Goal: Task Accomplishment & Management: Manage account settings

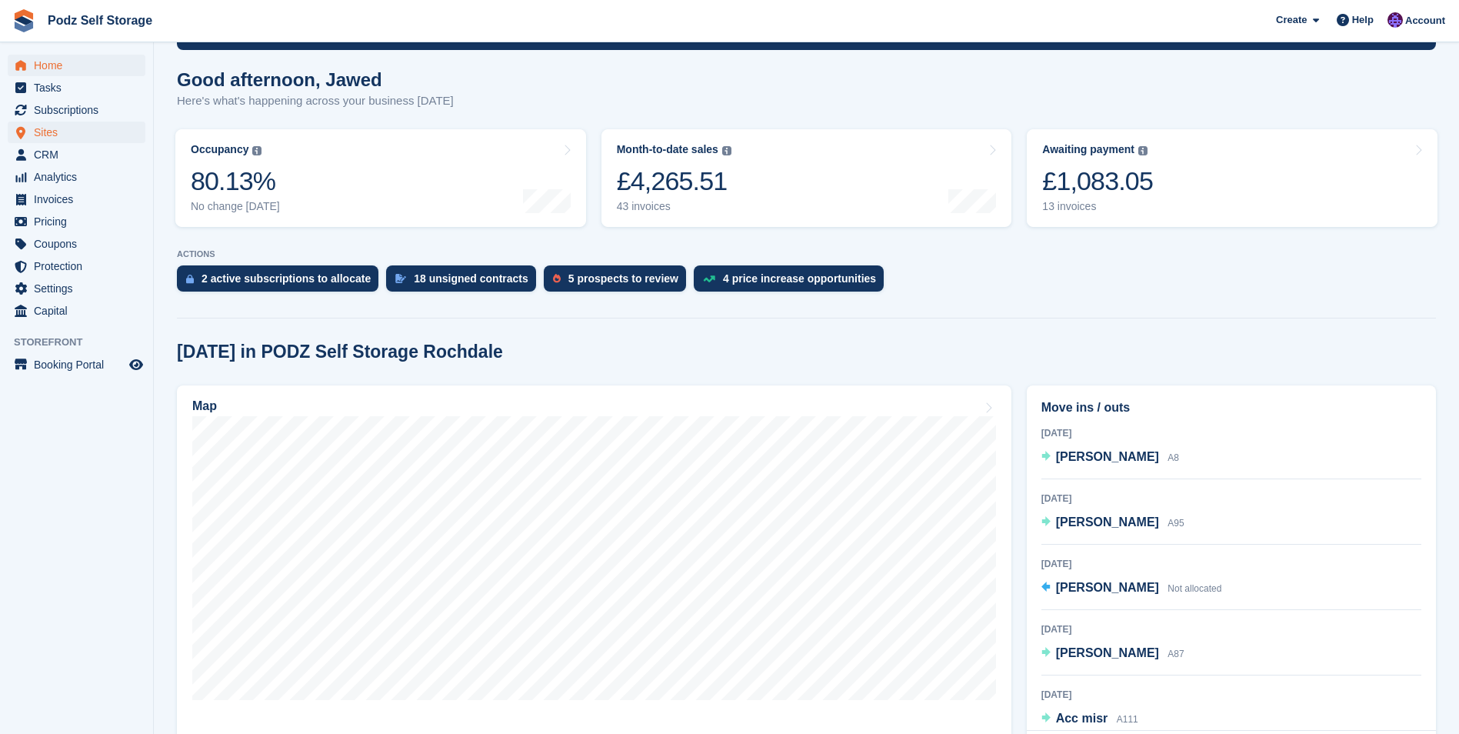
scroll to position [77, 0]
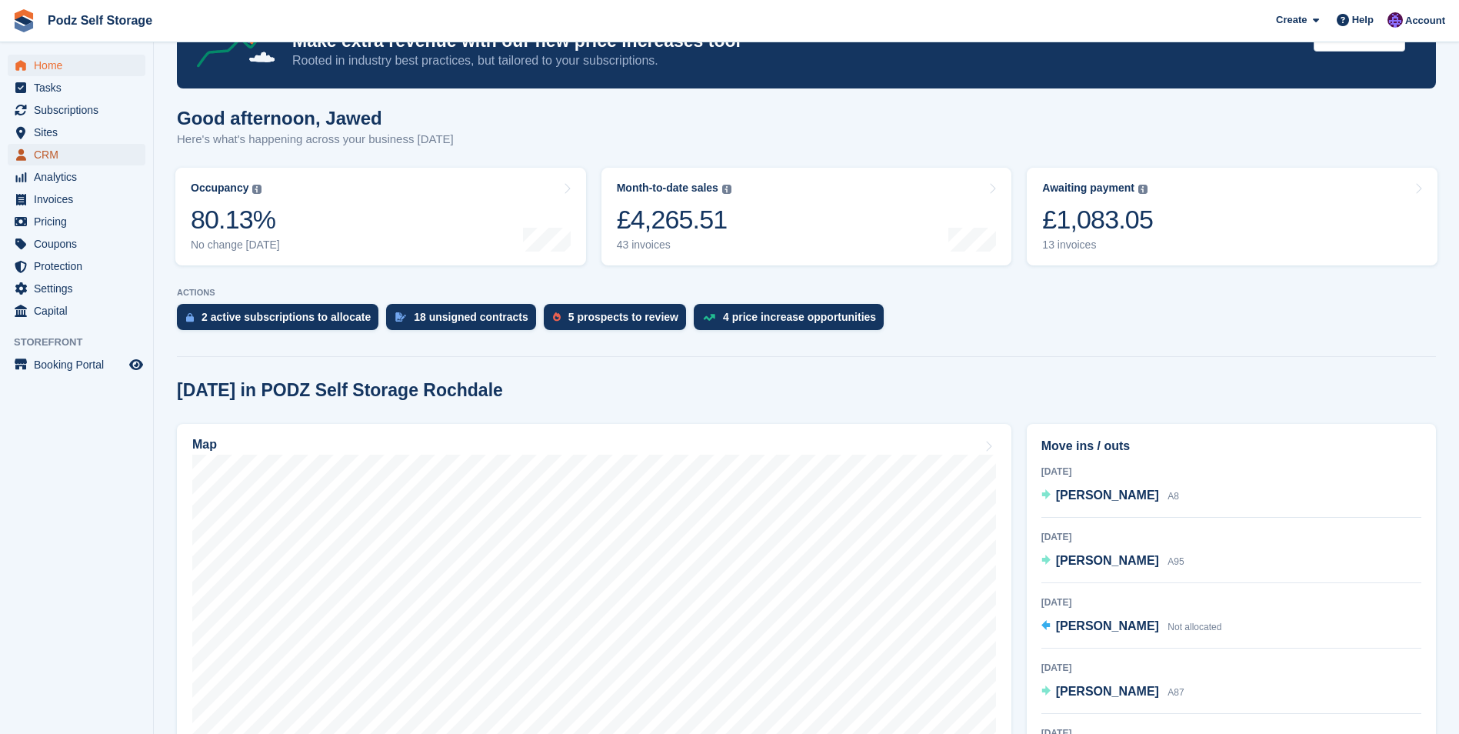
click at [72, 164] on span "CRM" at bounding box center [80, 155] width 92 height 22
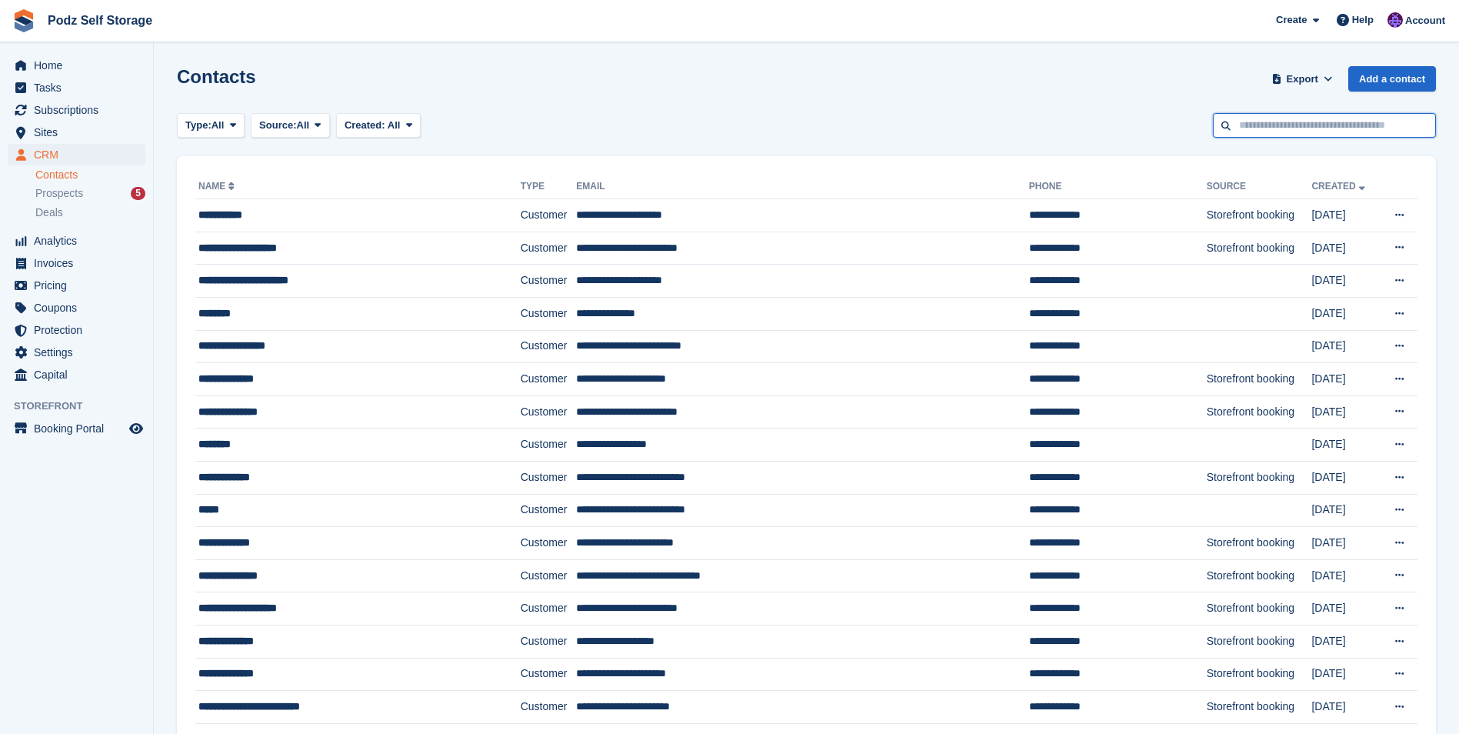
click at [1258, 137] on input "text" at bounding box center [1324, 125] width 223 height 25
type input "****"
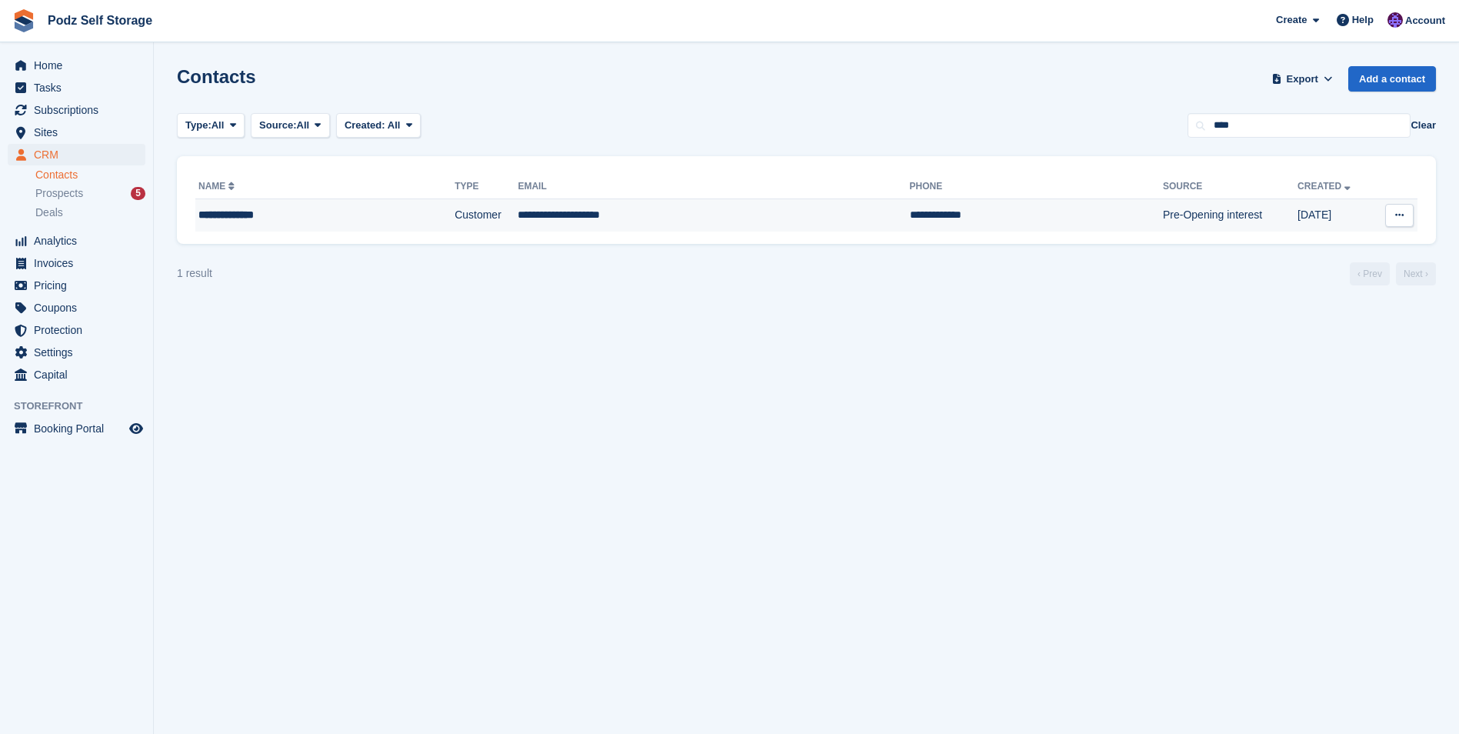
click at [959, 213] on td "**********" at bounding box center [1036, 215] width 253 height 32
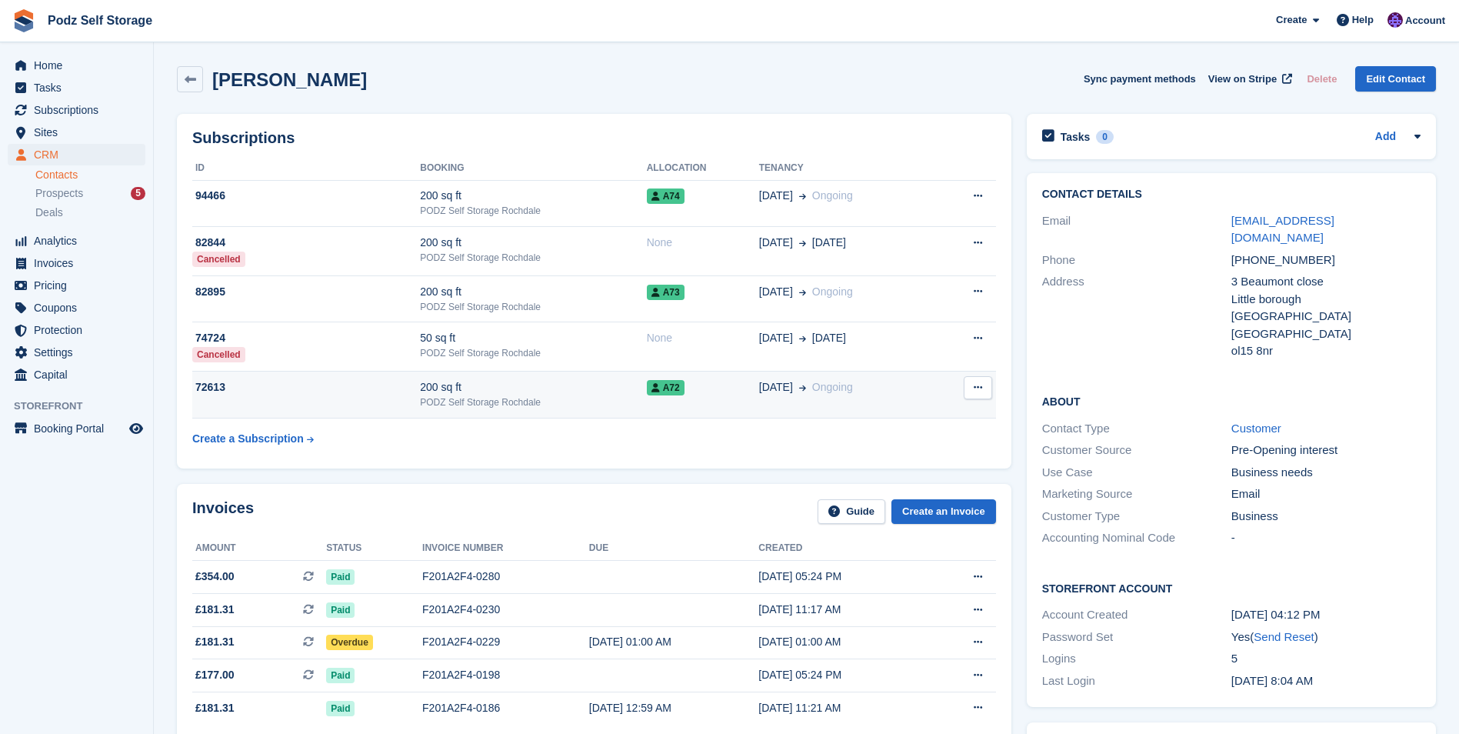
click at [621, 388] on div "200 sq ft" at bounding box center [533, 387] width 226 height 16
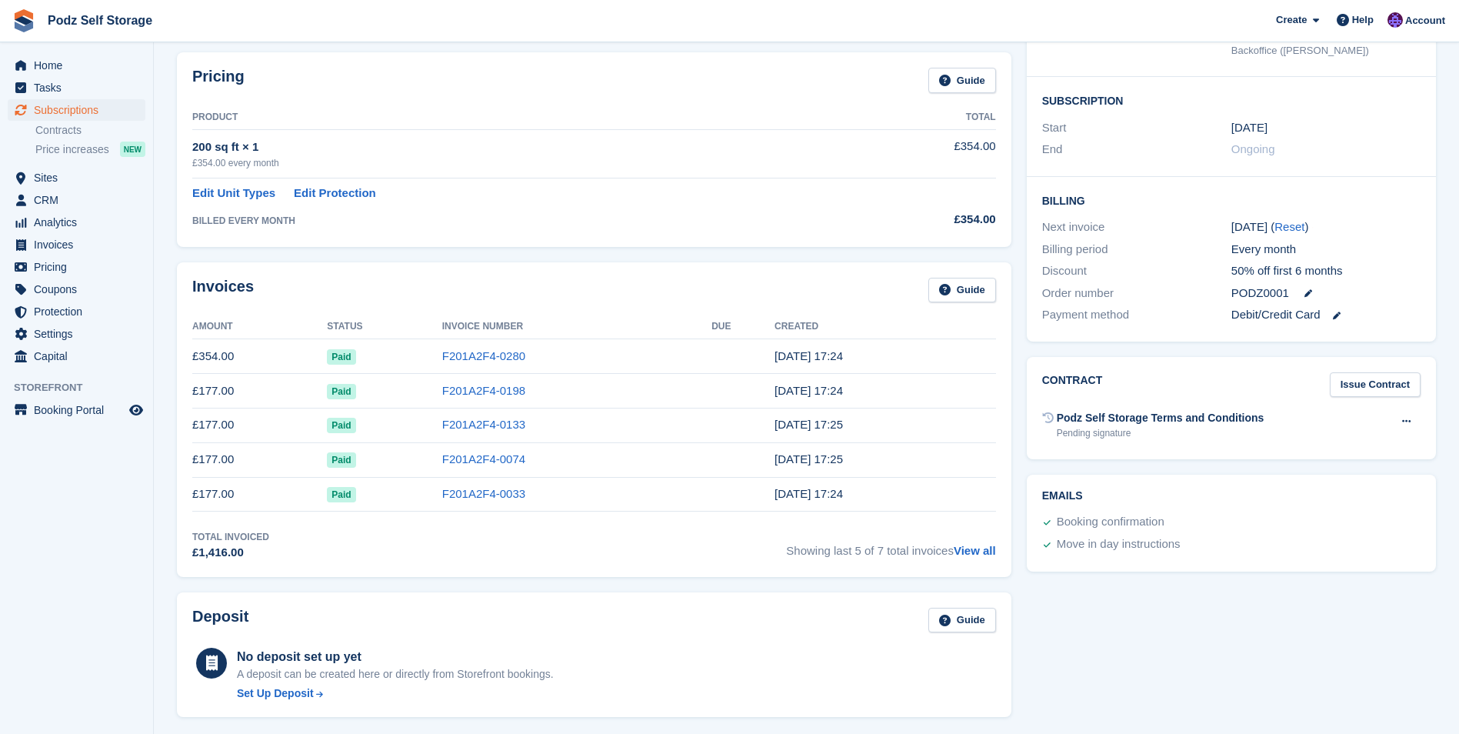
scroll to position [231, 0]
click at [973, 546] on link "View all" at bounding box center [975, 549] width 42 height 13
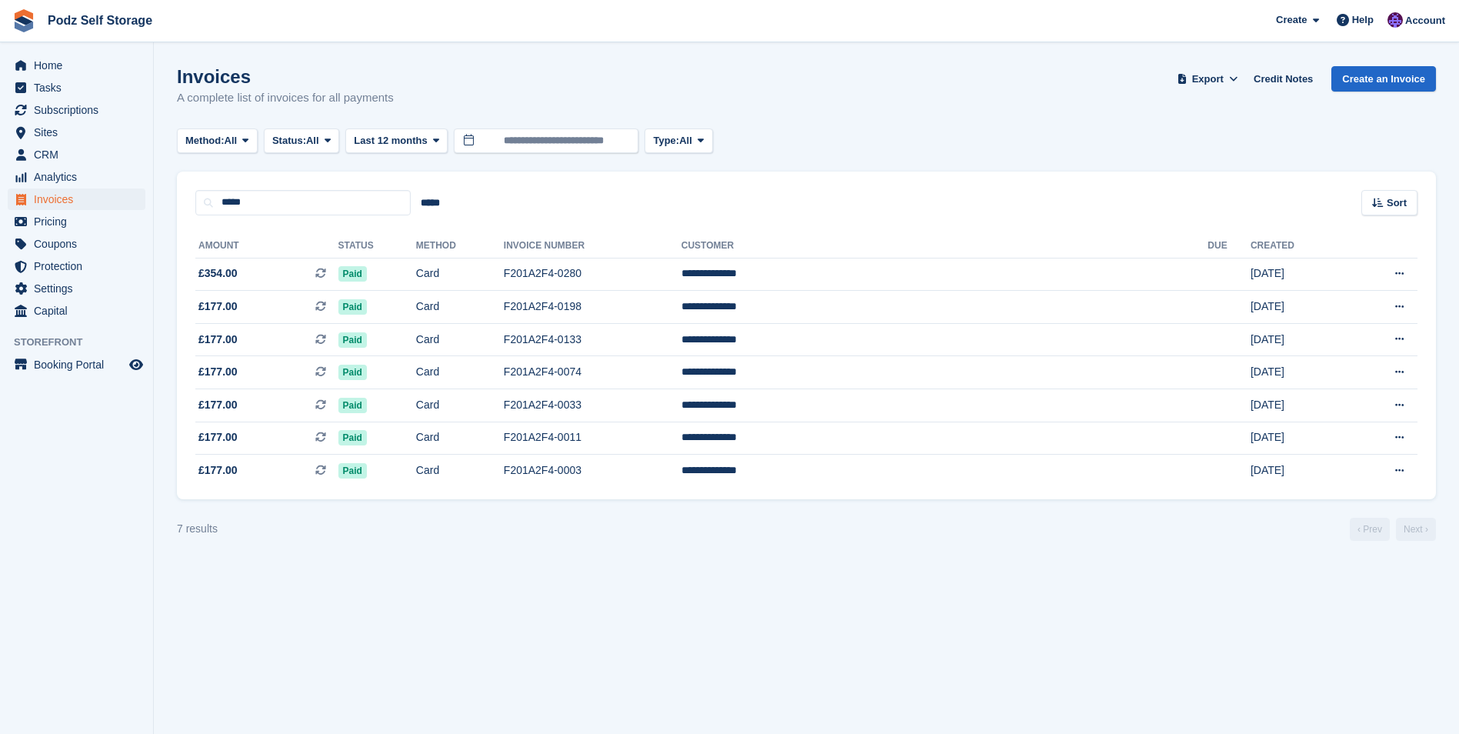
drag, startPoint x: 182, startPoint y: 241, endPoint x: 1300, endPoint y: 501, distance: 1148.3
click at [1300, 501] on turbo-frame "Invoices A complete list of invoices for all payments Export Export Invoices Ex…" at bounding box center [806, 303] width 1259 height 475
drag, startPoint x: 1300, startPoint y: 501, endPoint x: 1069, endPoint y: 528, distance: 232.4
click at [1070, 528] on div "7 results ‹ Prev Next ›" at bounding box center [806, 529] width 1259 height 23
click at [1218, 75] on span "Export" at bounding box center [1208, 79] width 32 height 15
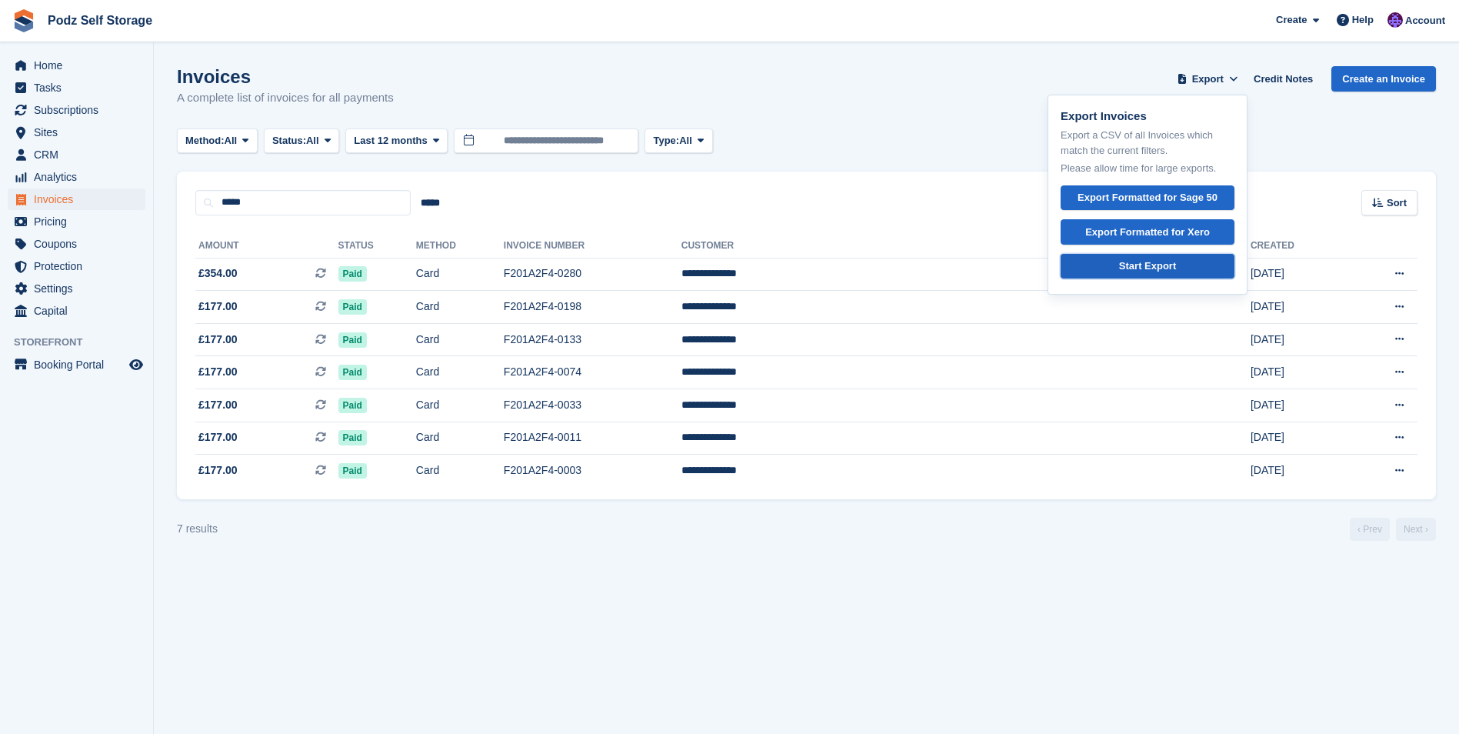
click at [1168, 265] on div "Start Export" at bounding box center [1147, 265] width 57 height 15
drag, startPoint x: 772, startPoint y: 84, endPoint x: 738, endPoint y: 100, distance: 36.8
click at [772, 84] on div "Invoices A complete list of invoices for all payments Export Export Invoices Ex…" at bounding box center [806, 95] width 1259 height 59
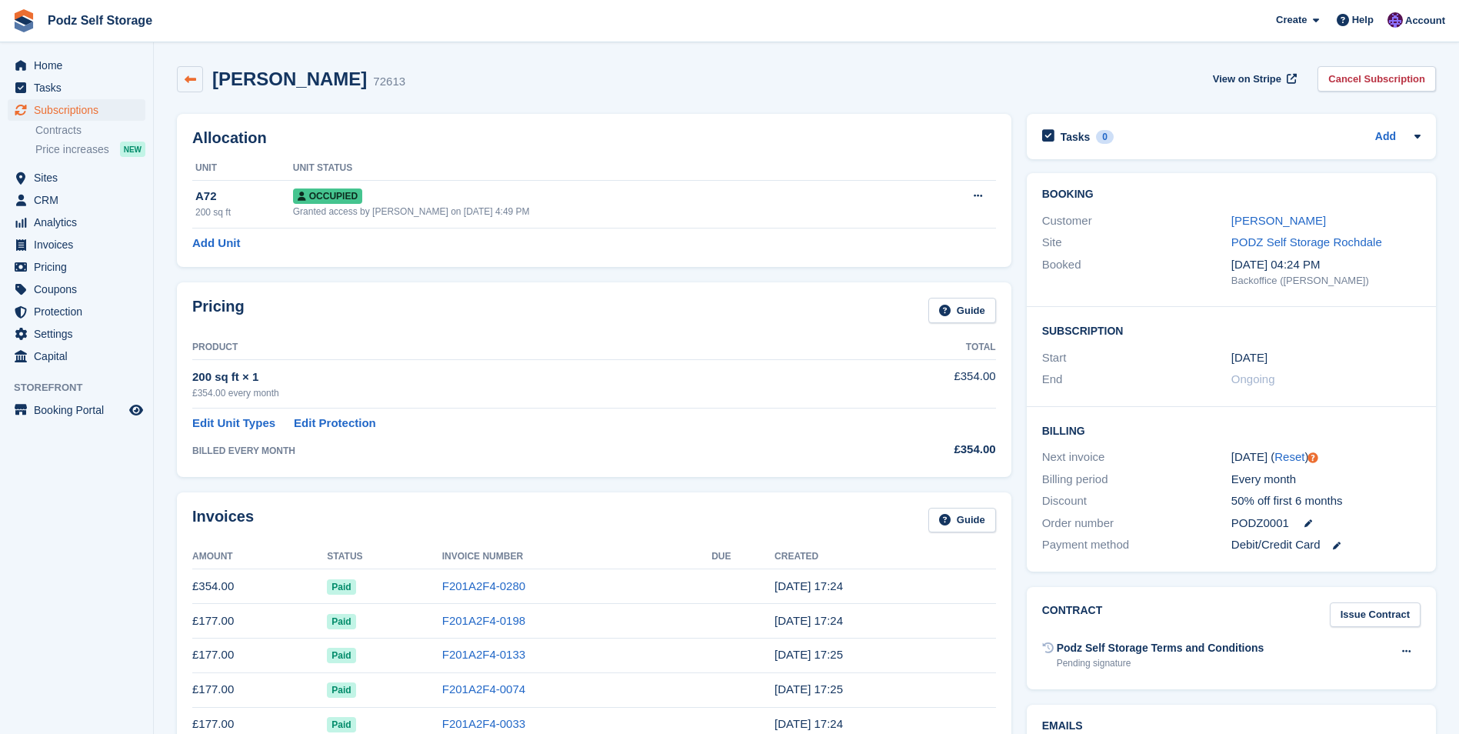
click at [183, 77] on link at bounding box center [190, 79] width 26 height 26
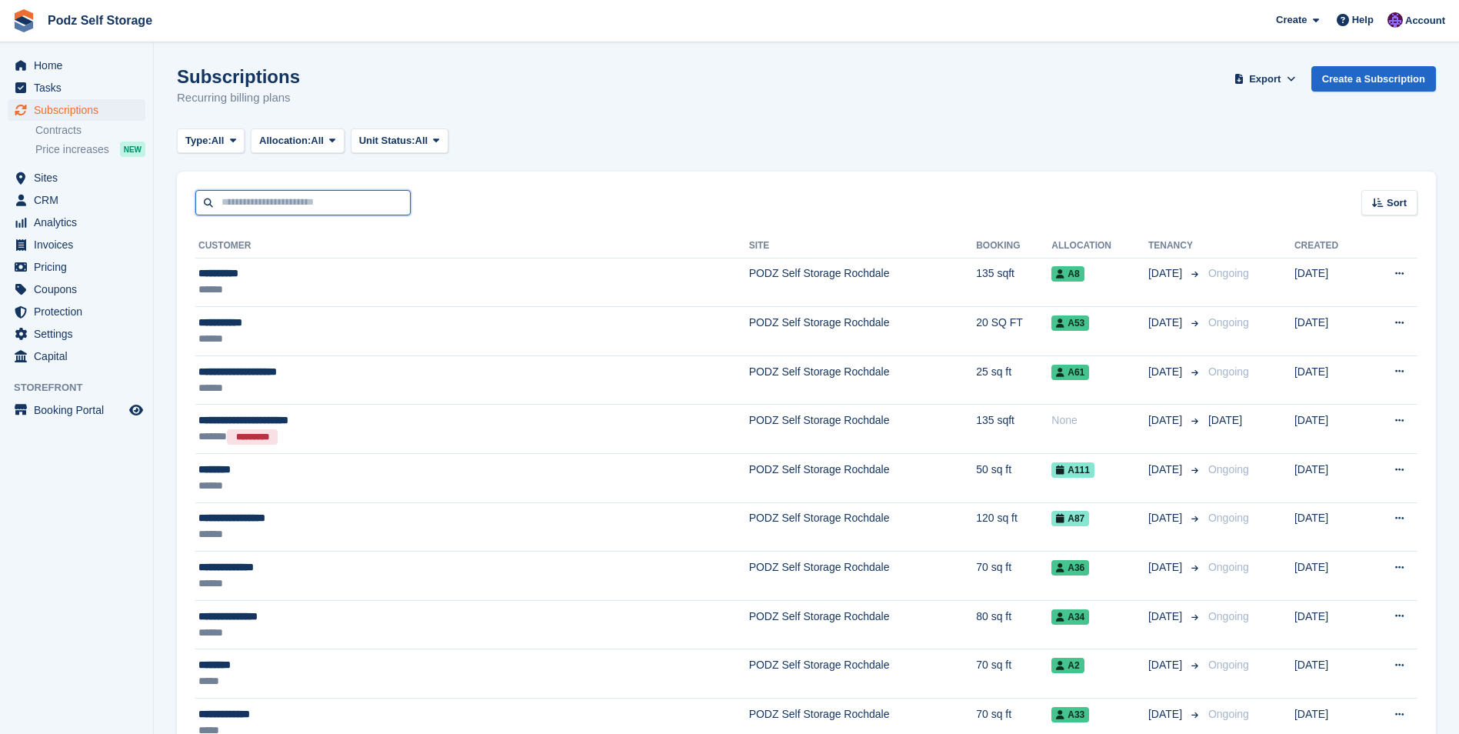
click at [237, 209] on input "text" at bounding box center [302, 202] width 215 height 25
drag, startPoint x: 62, startPoint y: 207, endPoint x: 140, endPoint y: 225, distance: 80.6
click at [62, 207] on span "CRM" at bounding box center [80, 200] width 92 height 22
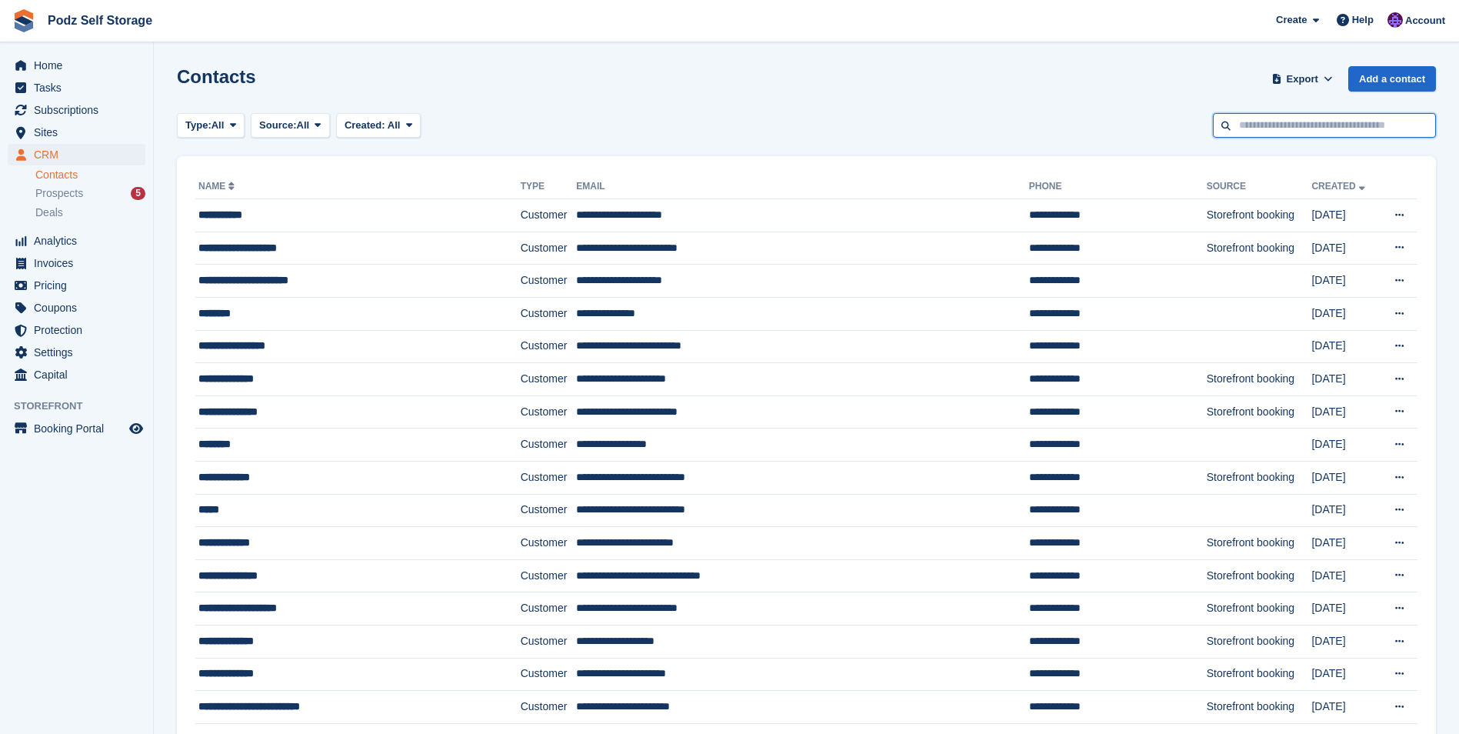
click at [1273, 129] on input "text" at bounding box center [1324, 125] width 223 height 25
type input "*****"
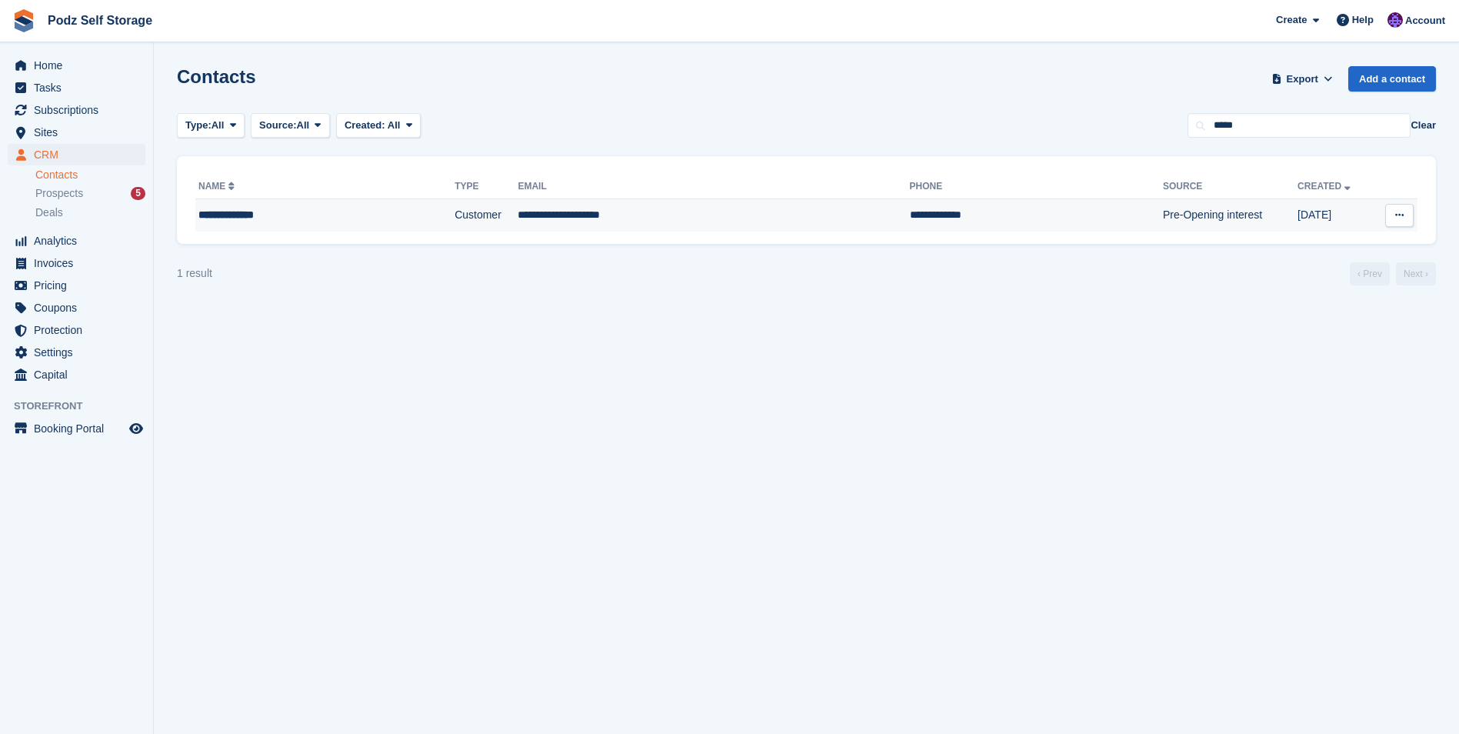
click at [730, 227] on td "**********" at bounding box center [714, 215] width 392 height 32
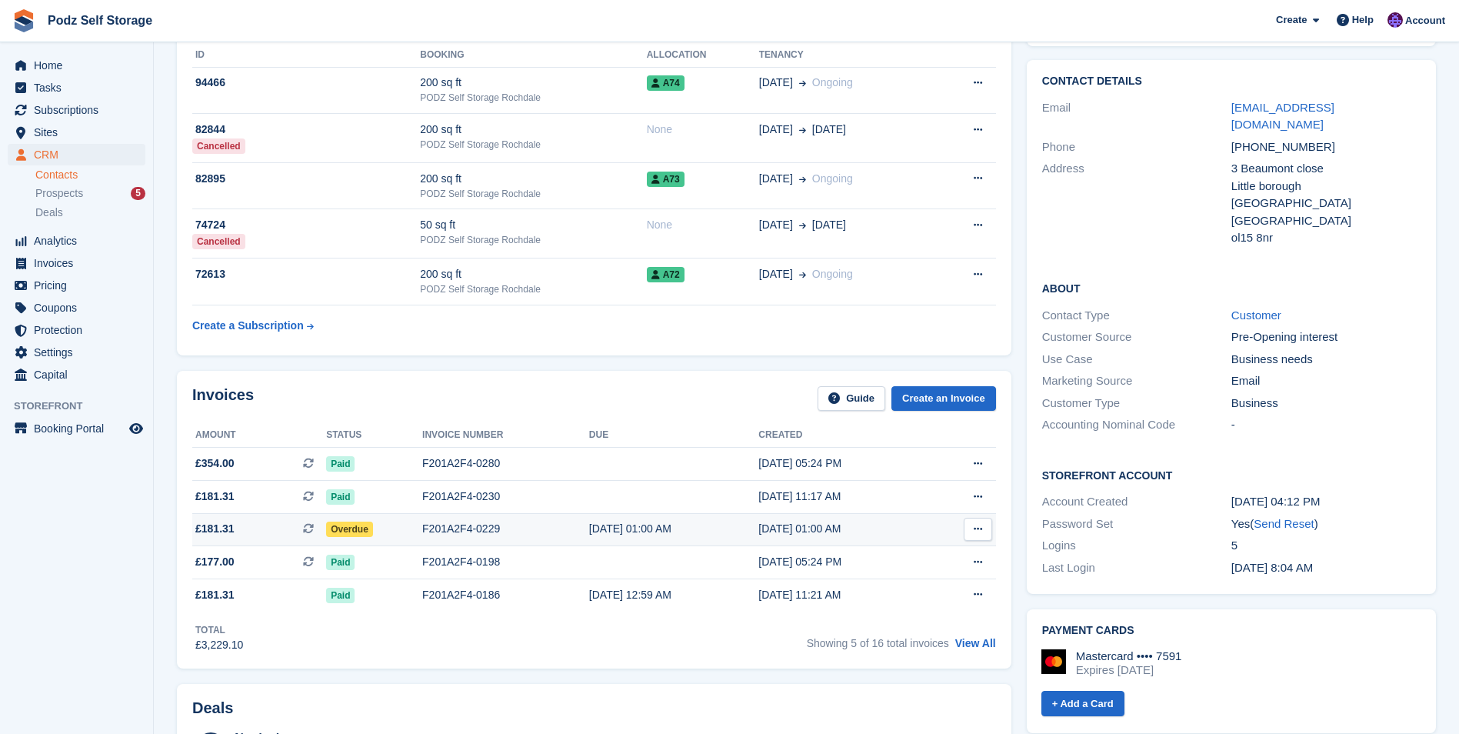
scroll to position [154, 0]
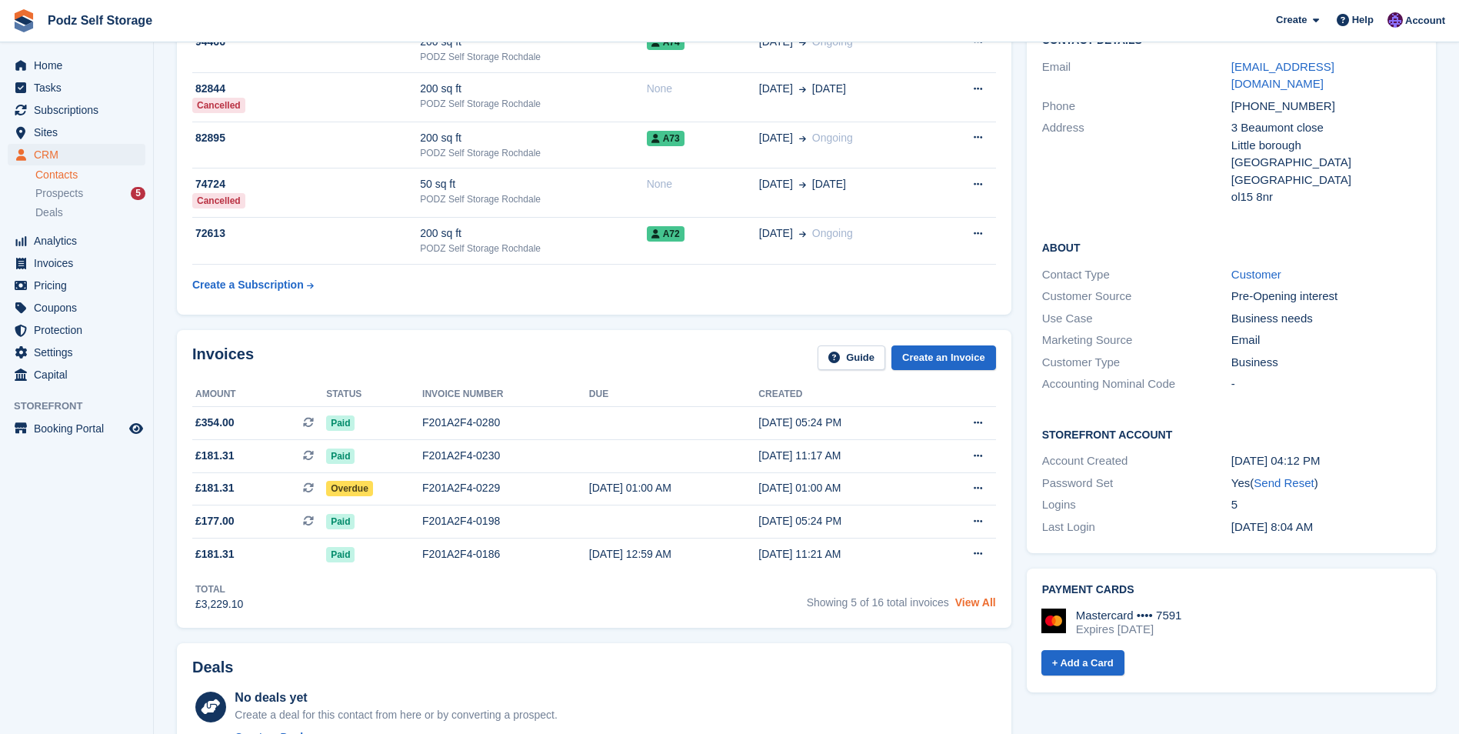
click at [968, 602] on link "View All" at bounding box center [975, 602] width 41 height 12
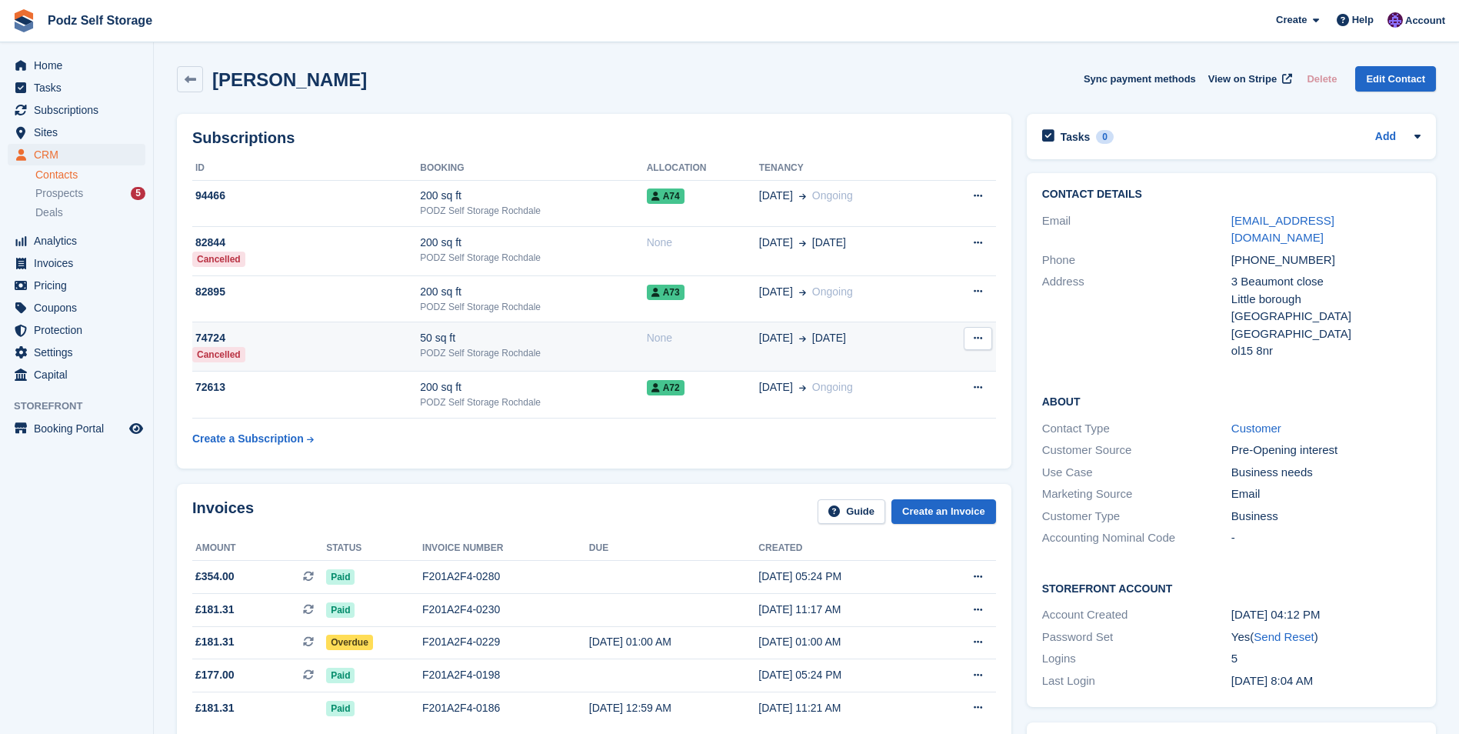
click at [546, 347] on div "PODZ Self Storage Rochdale" at bounding box center [533, 353] width 226 height 14
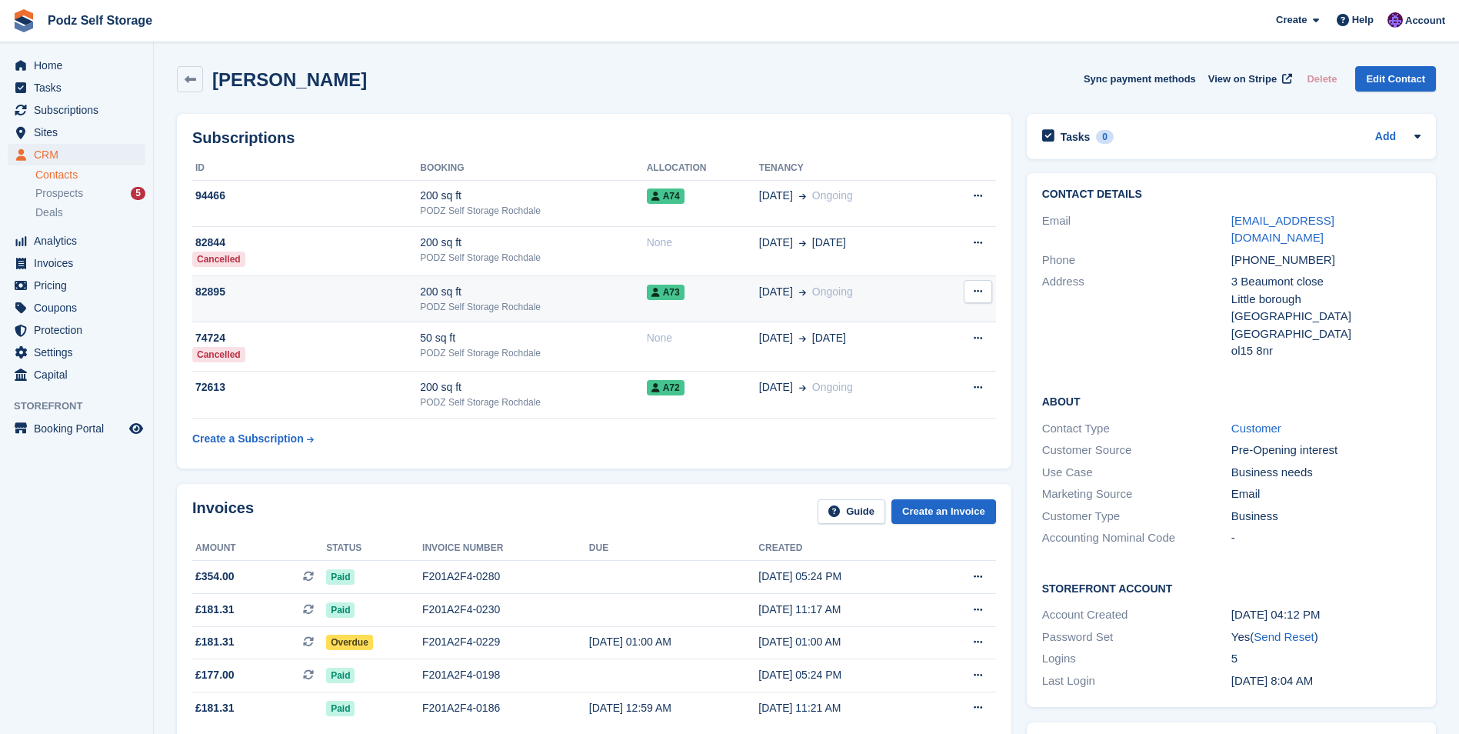
click at [543, 287] on div "200 sq ft" at bounding box center [533, 292] width 226 height 16
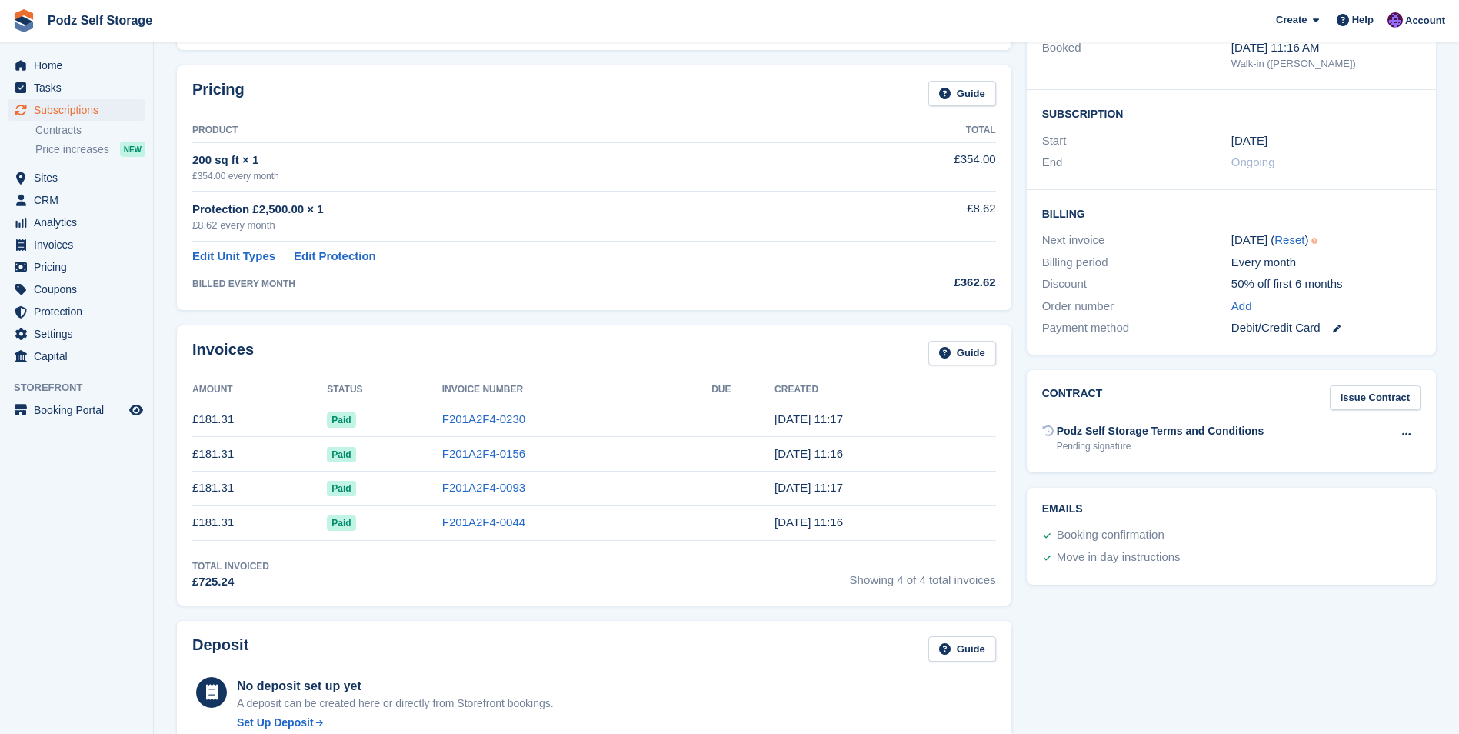
scroll to position [231, 0]
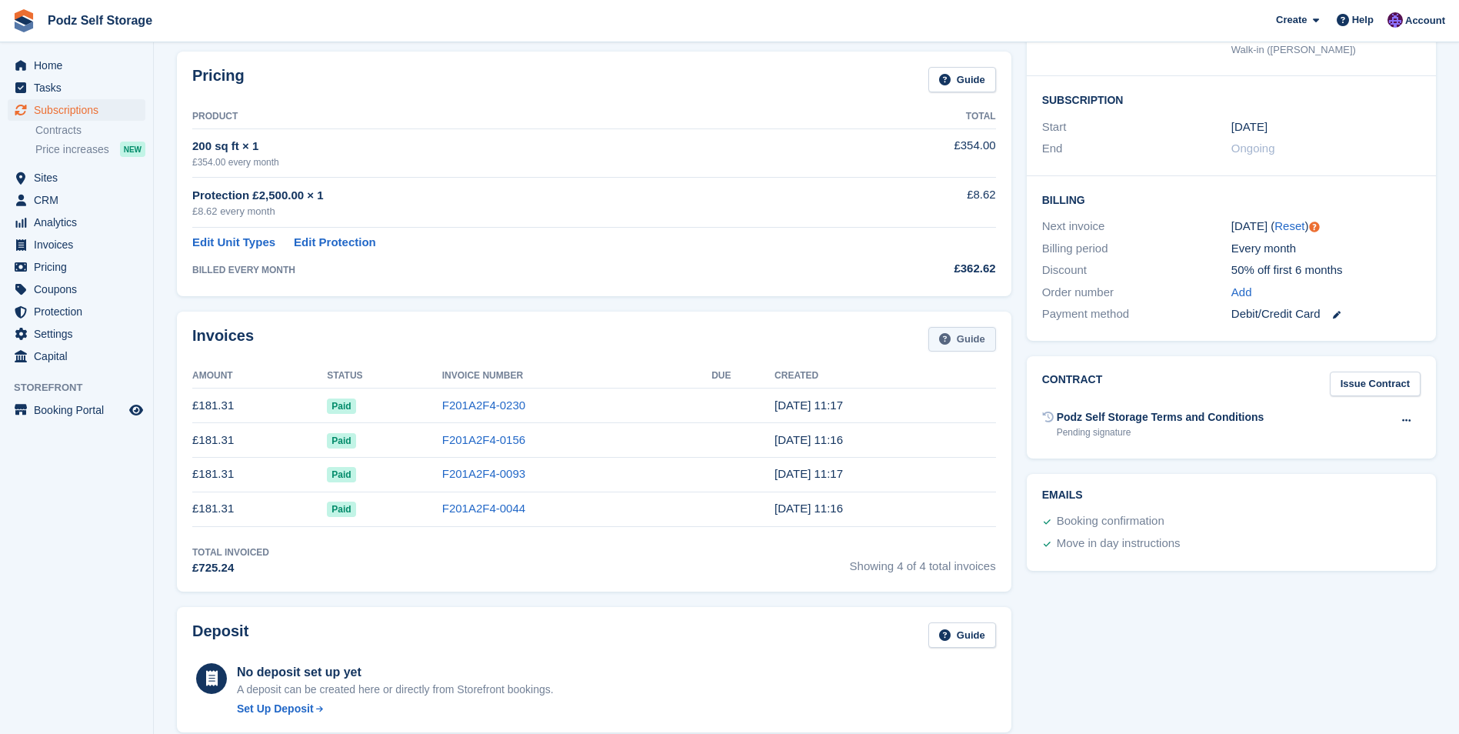
click at [952, 339] on link "Guide" at bounding box center [962, 339] width 68 height 25
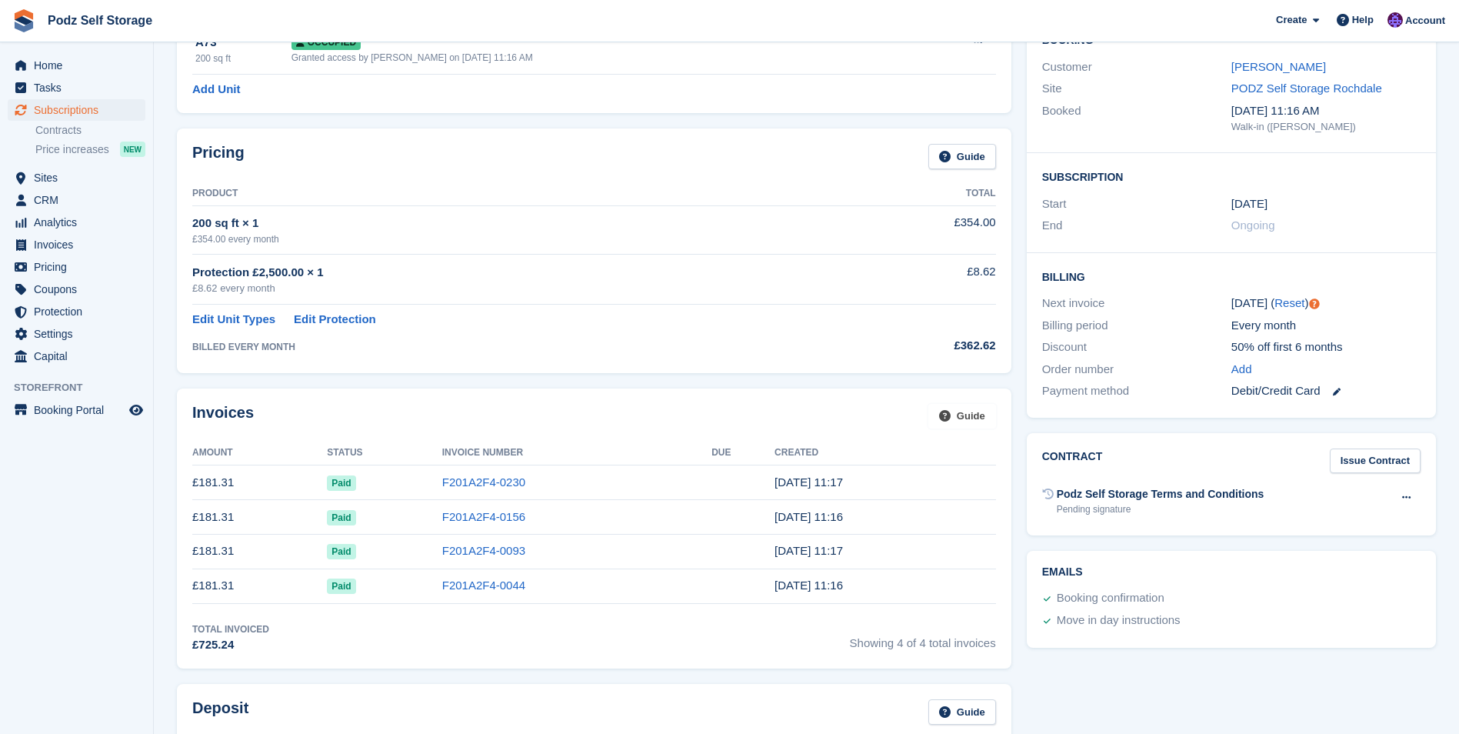
scroll to position [0, 0]
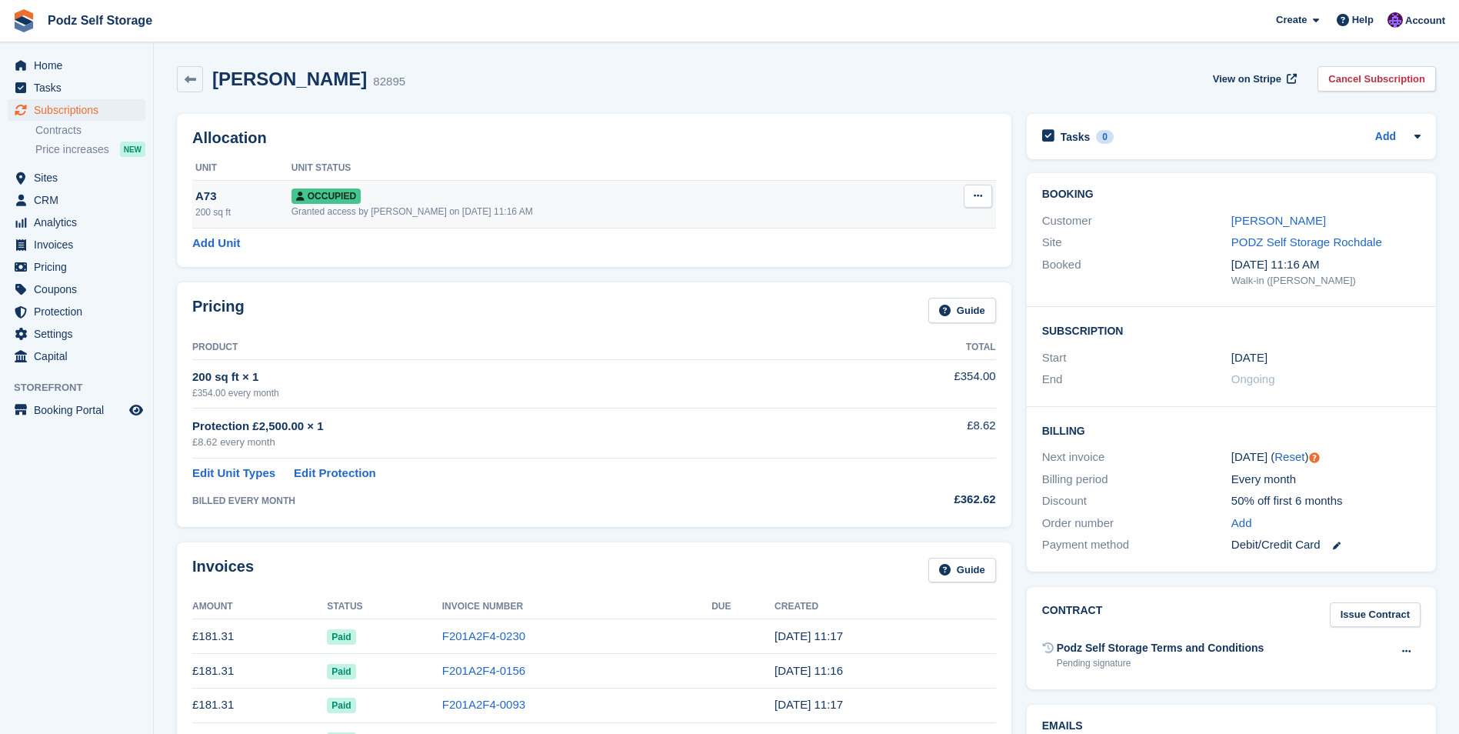
click at [451, 200] on div "Occupied" at bounding box center [603, 196] width 622 height 16
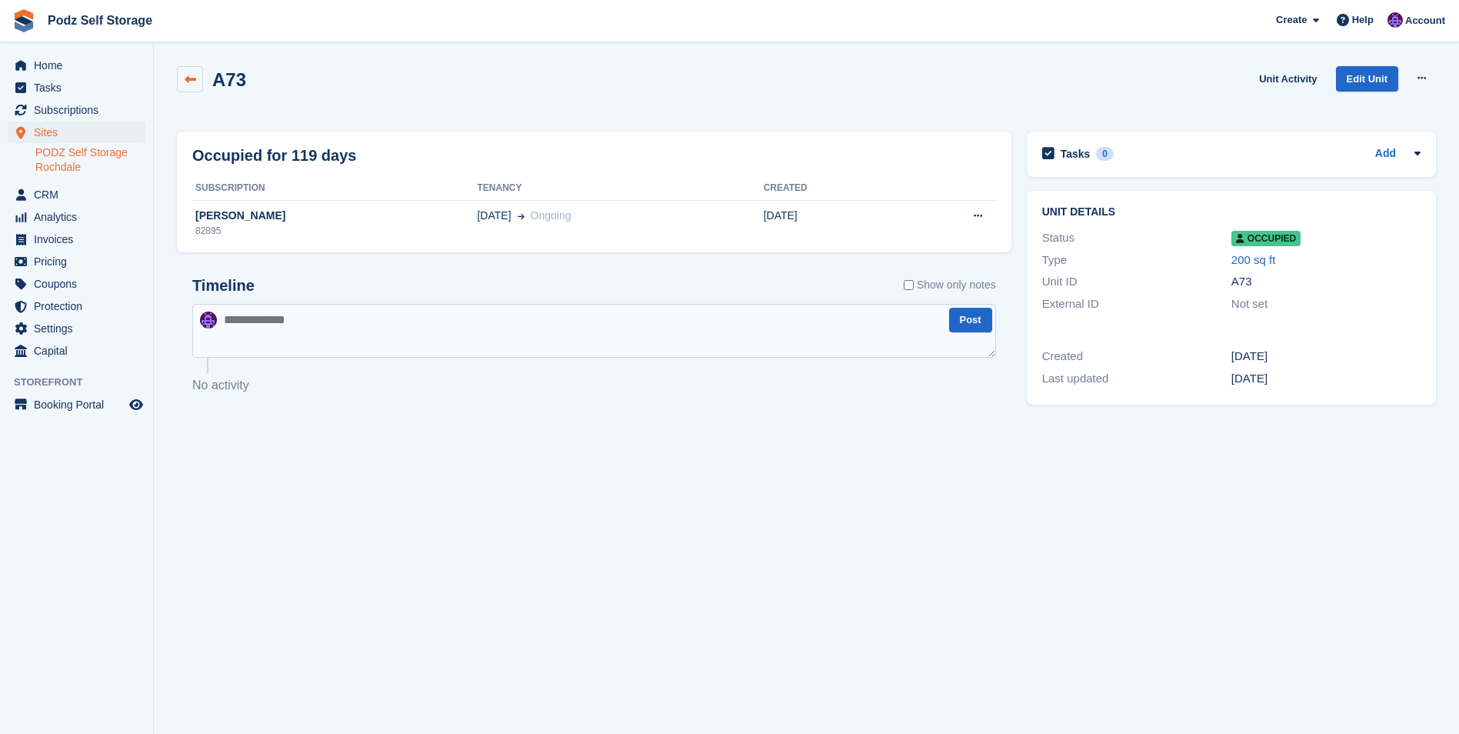
click at [185, 72] on link at bounding box center [190, 79] width 26 height 26
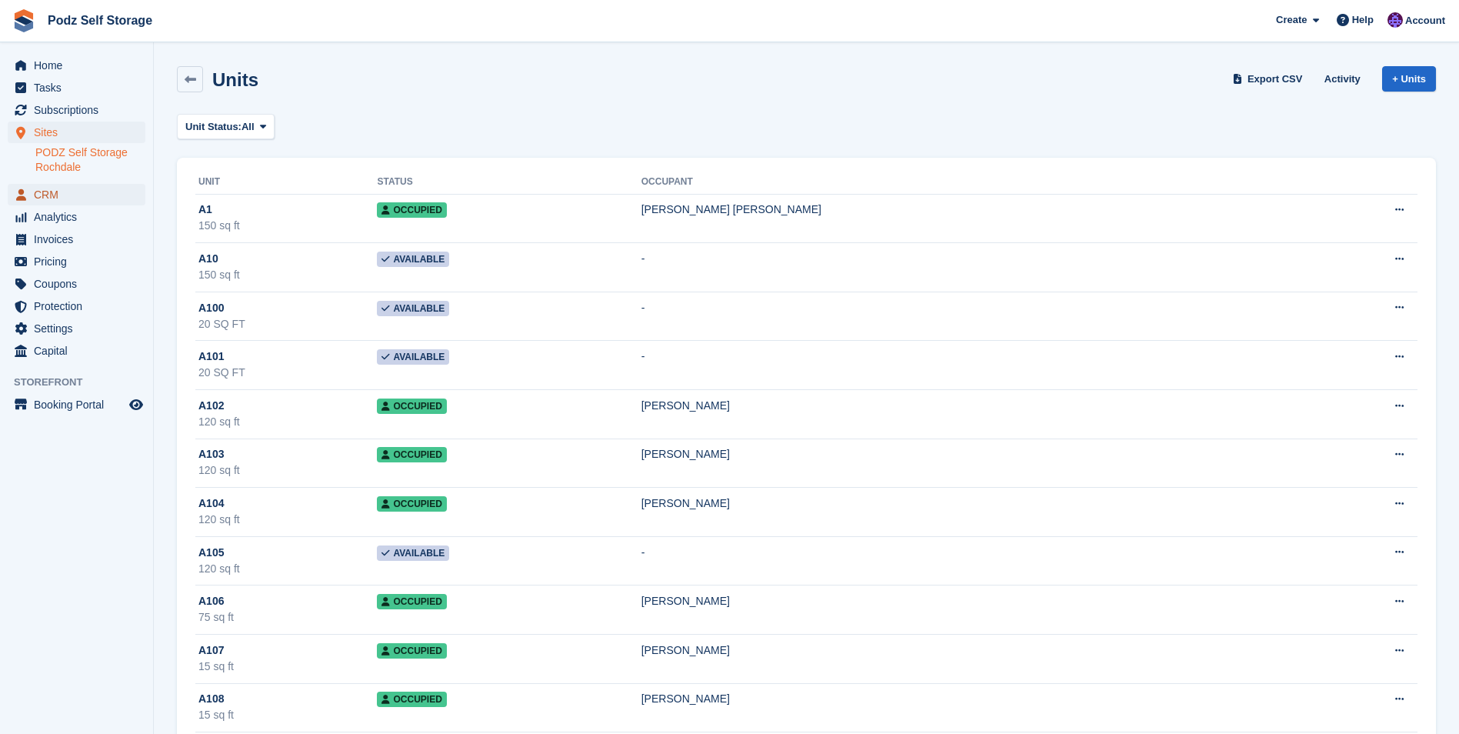
click at [91, 190] on span "CRM" at bounding box center [80, 195] width 92 height 22
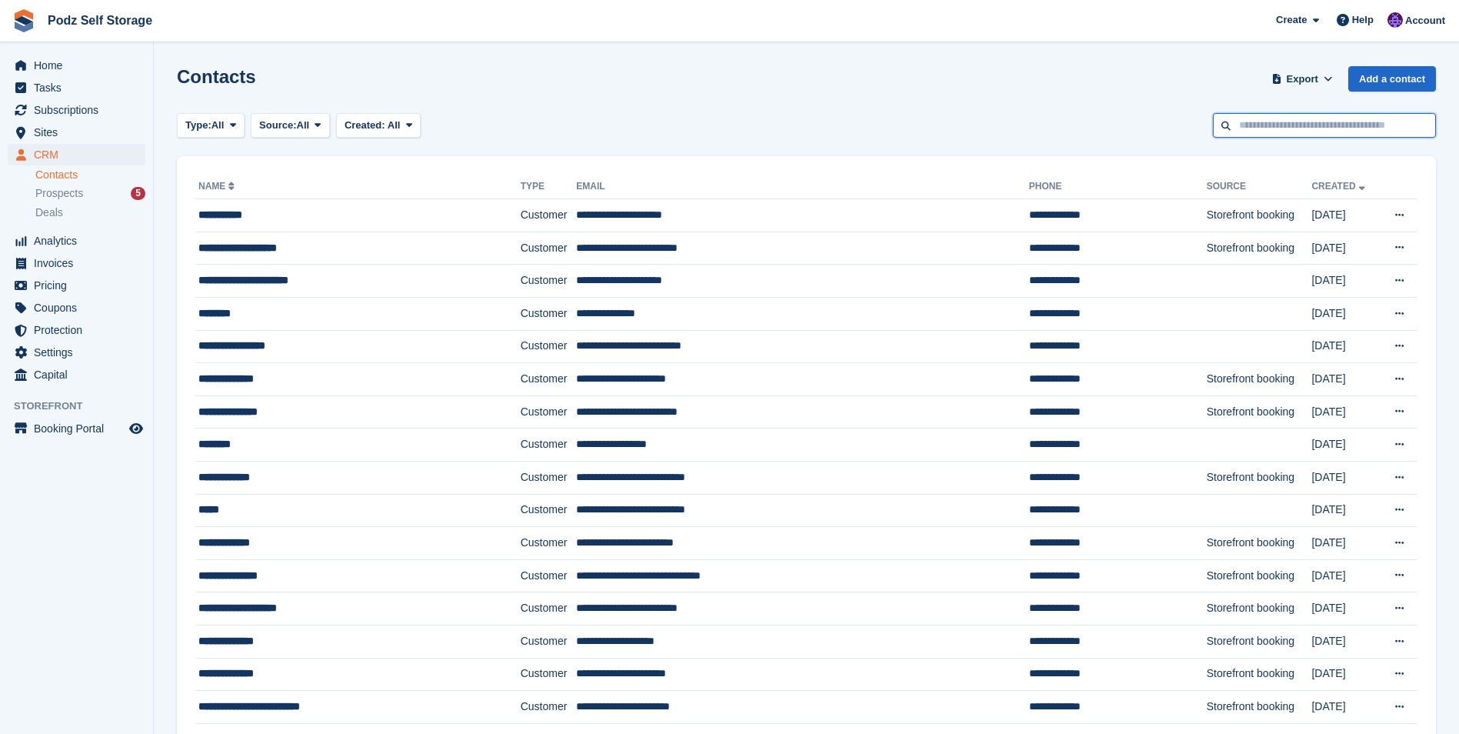
click at [1326, 131] on input "text" at bounding box center [1324, 125] width 223 height 25
type input "*****"
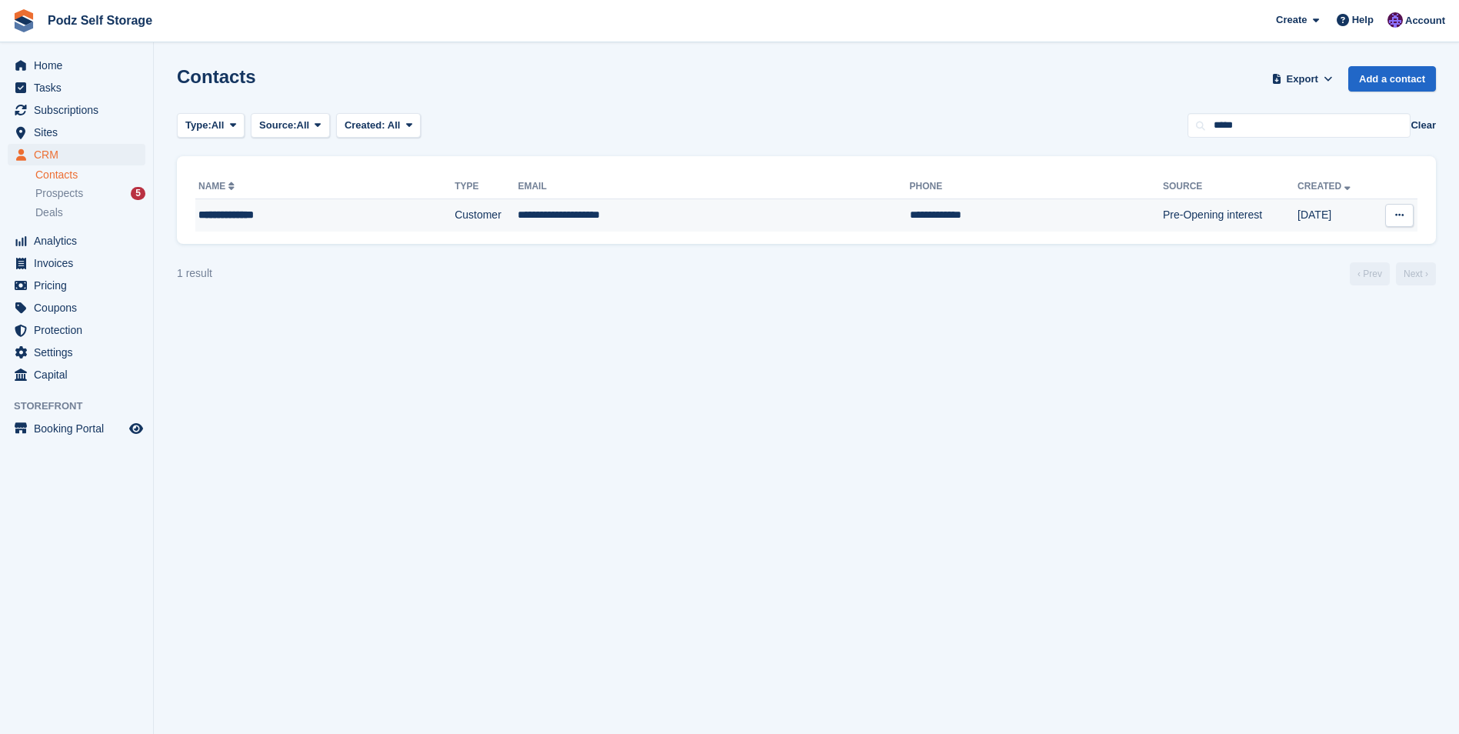
click at [695, 225] on td "**********" at bounding box center [714, 215] width 392 height 32
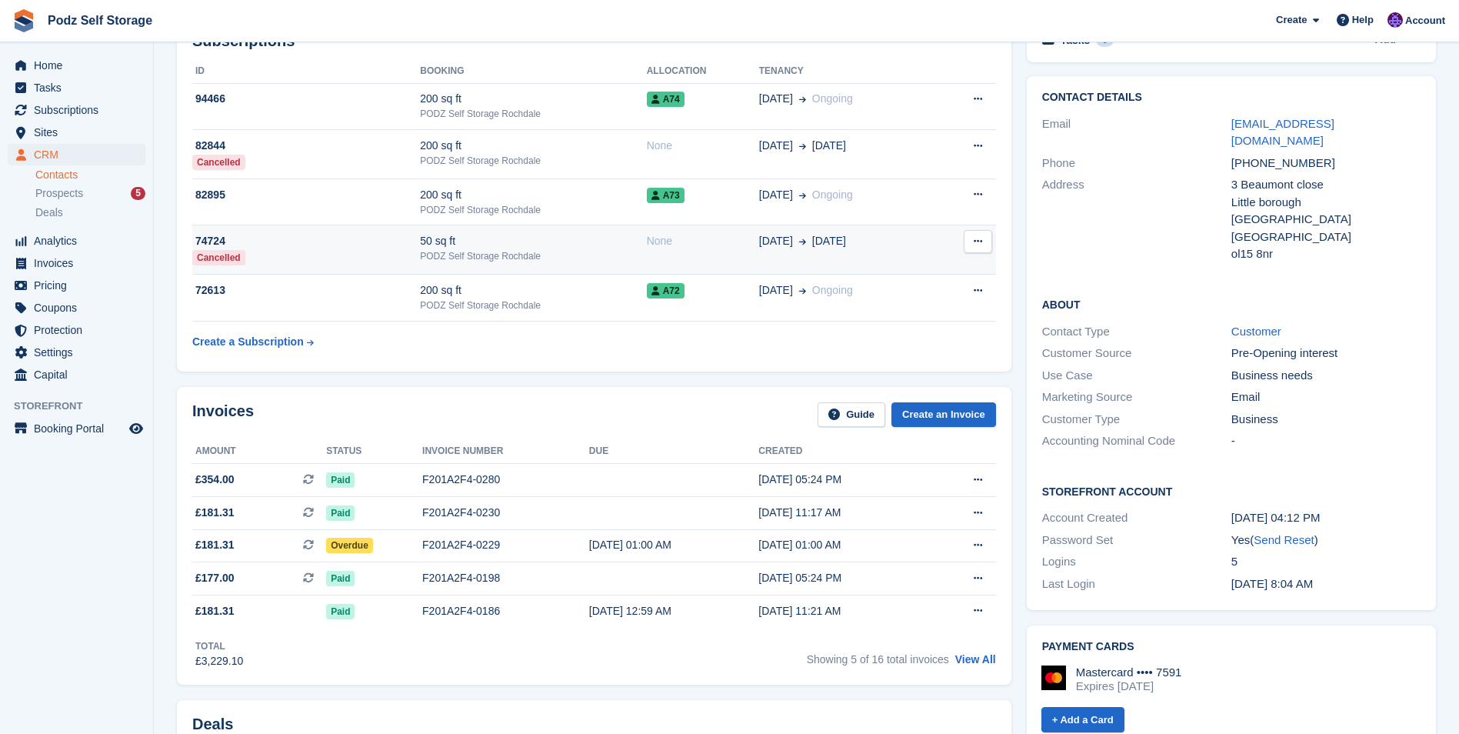
scroll to position [154, 0]
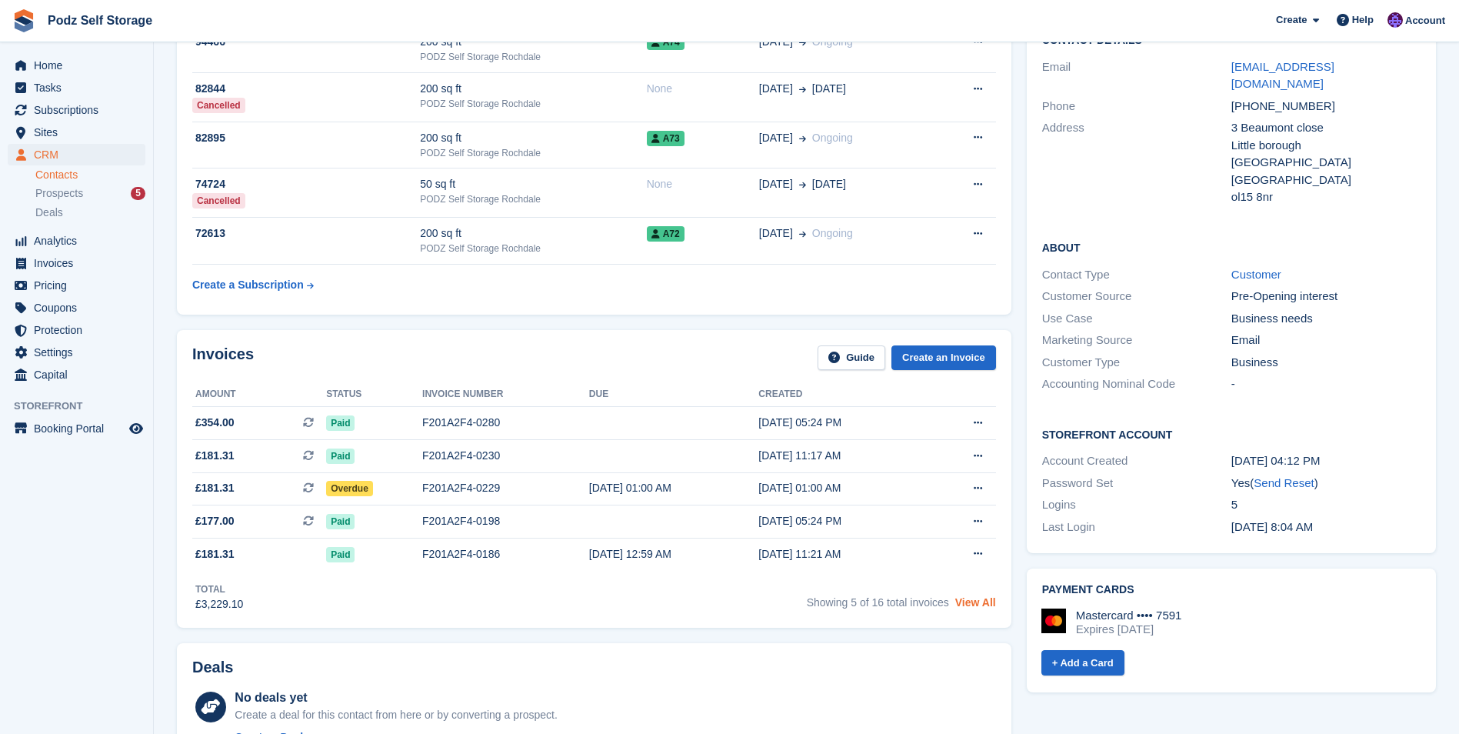
click at [968, 606] on link "View All" at bounding box center [975, 602] width 41 height 12
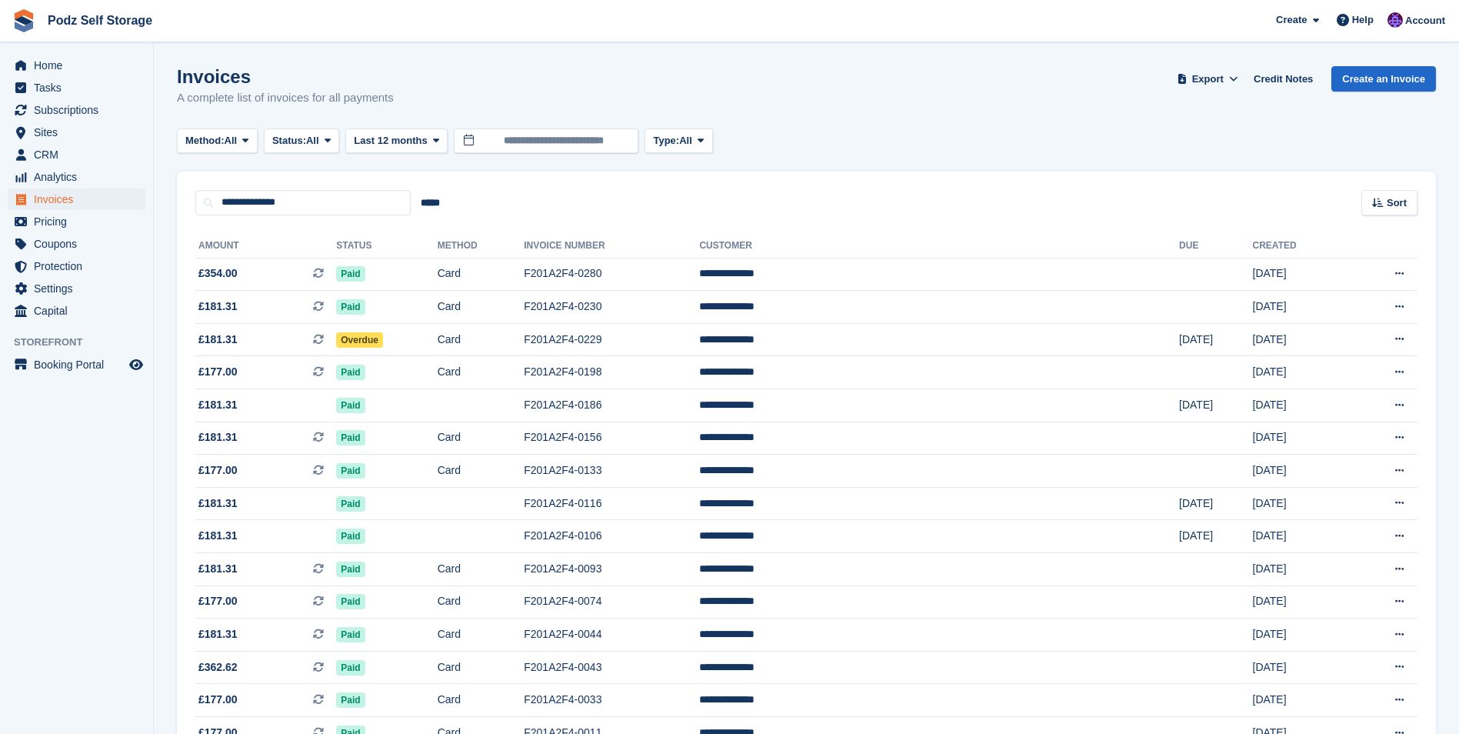
scroll to position [154, 0]
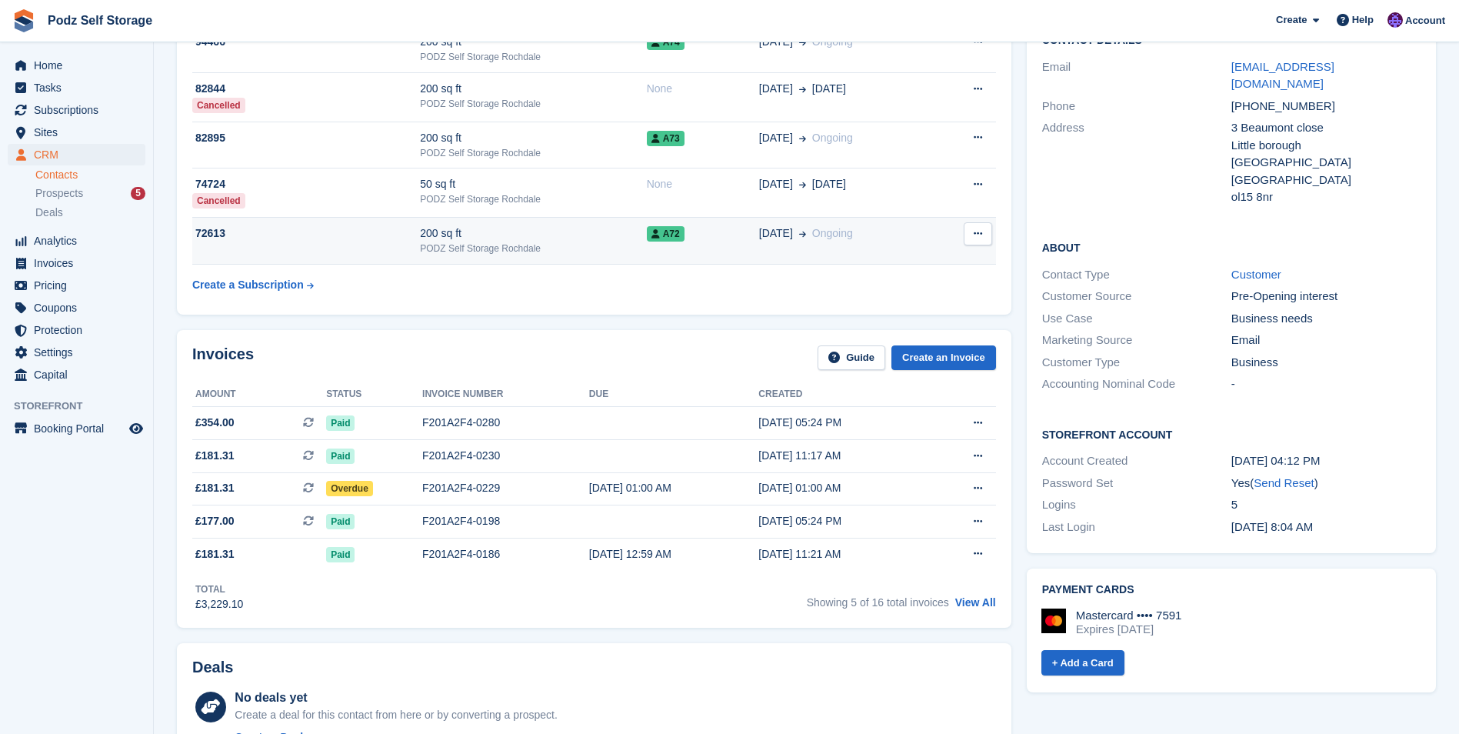
click at [513, 238] on div "200 sq ft" at bounding box center [533, 233] width 226 height 16
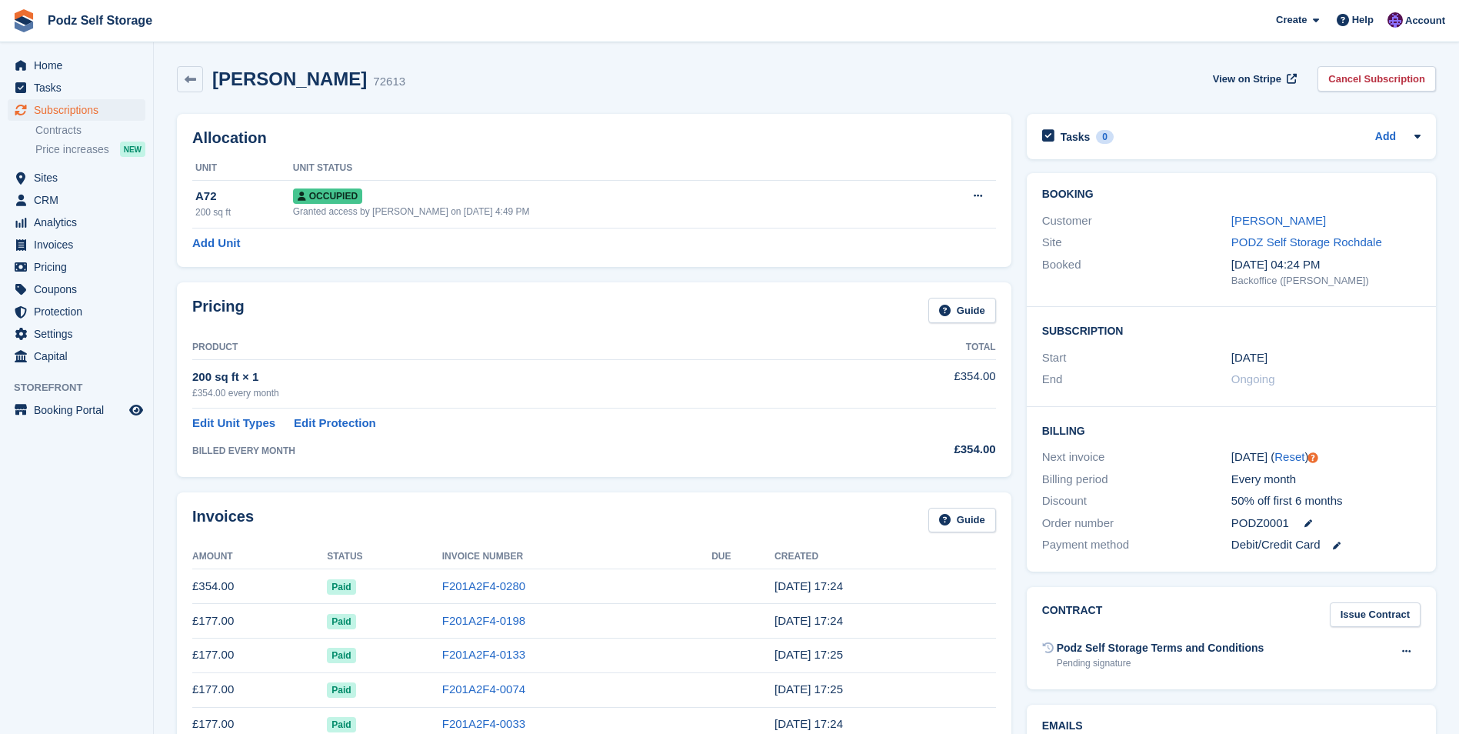
drag, startPoint x: 0, startPoint y: 1, endPoint x: 575, endPoint y: 108, distance: 584.5
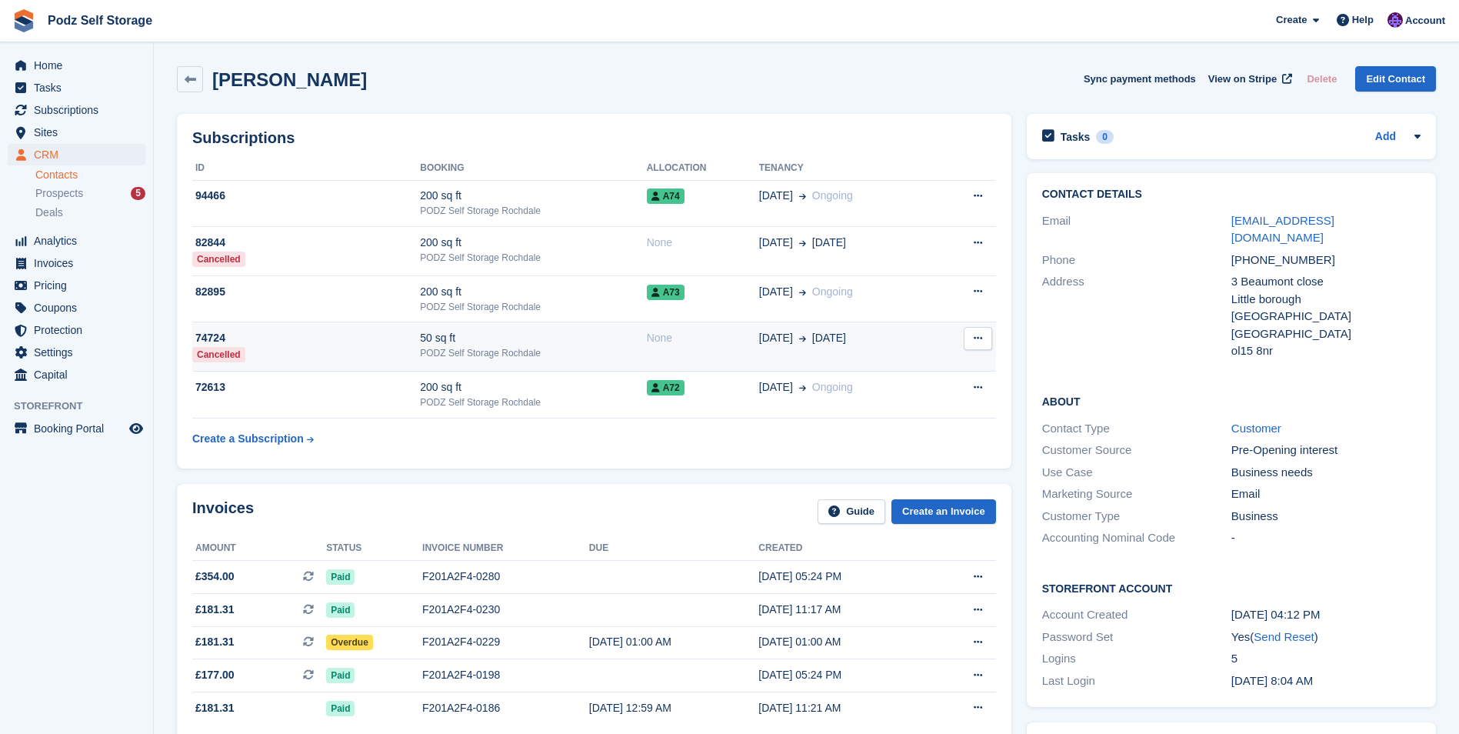
scroll to position [154, 0]
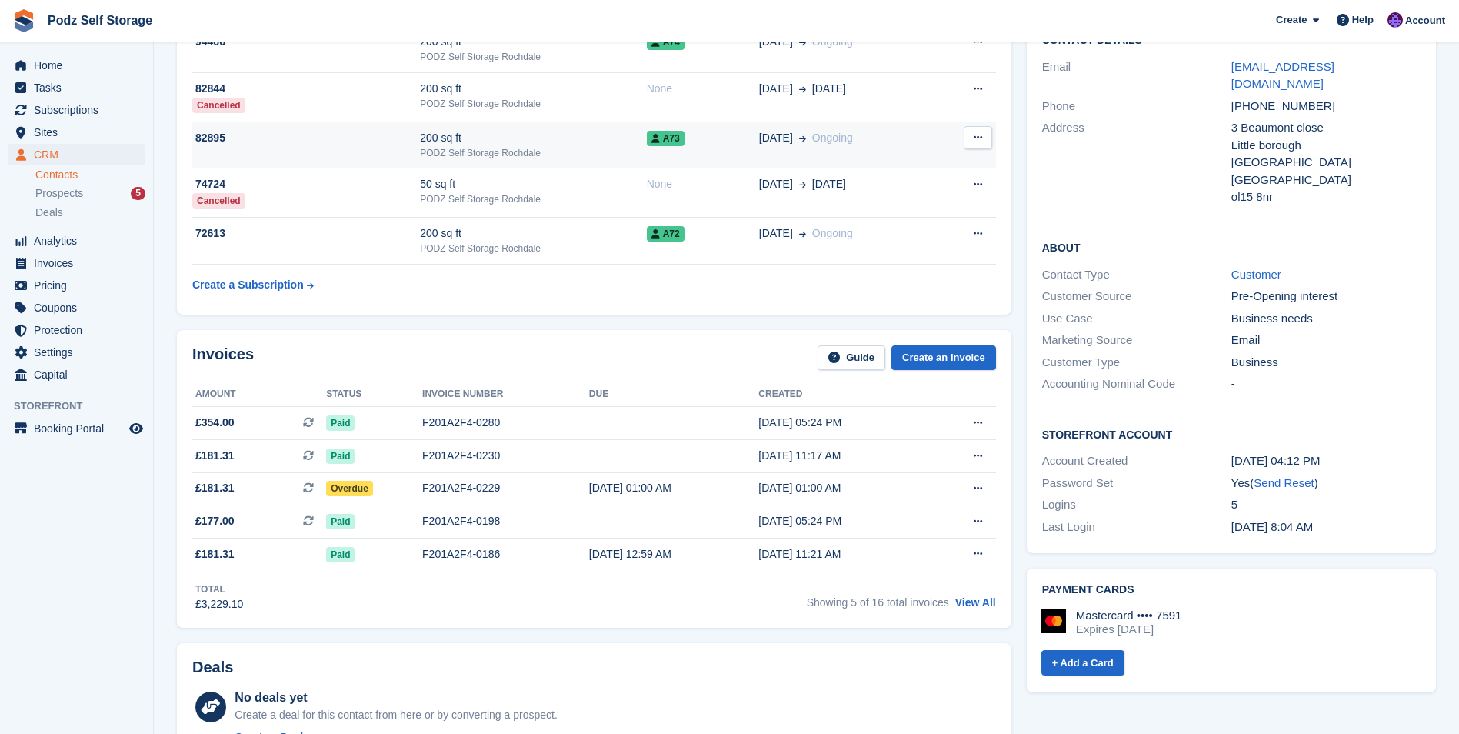
click at [591, 141] on div "200 sq ft" at bounding box center [533, 138] width 226 height 16
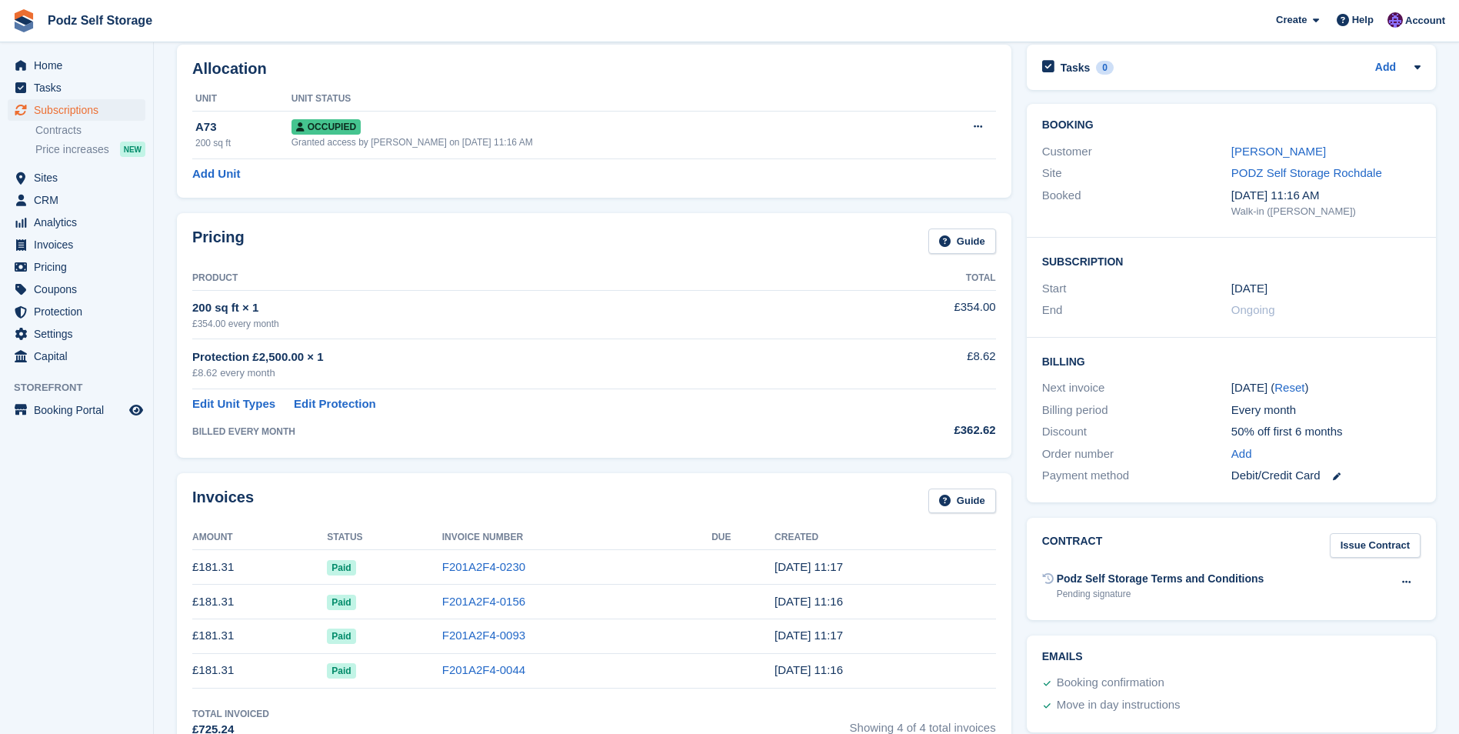
scroll to position [154, 0]
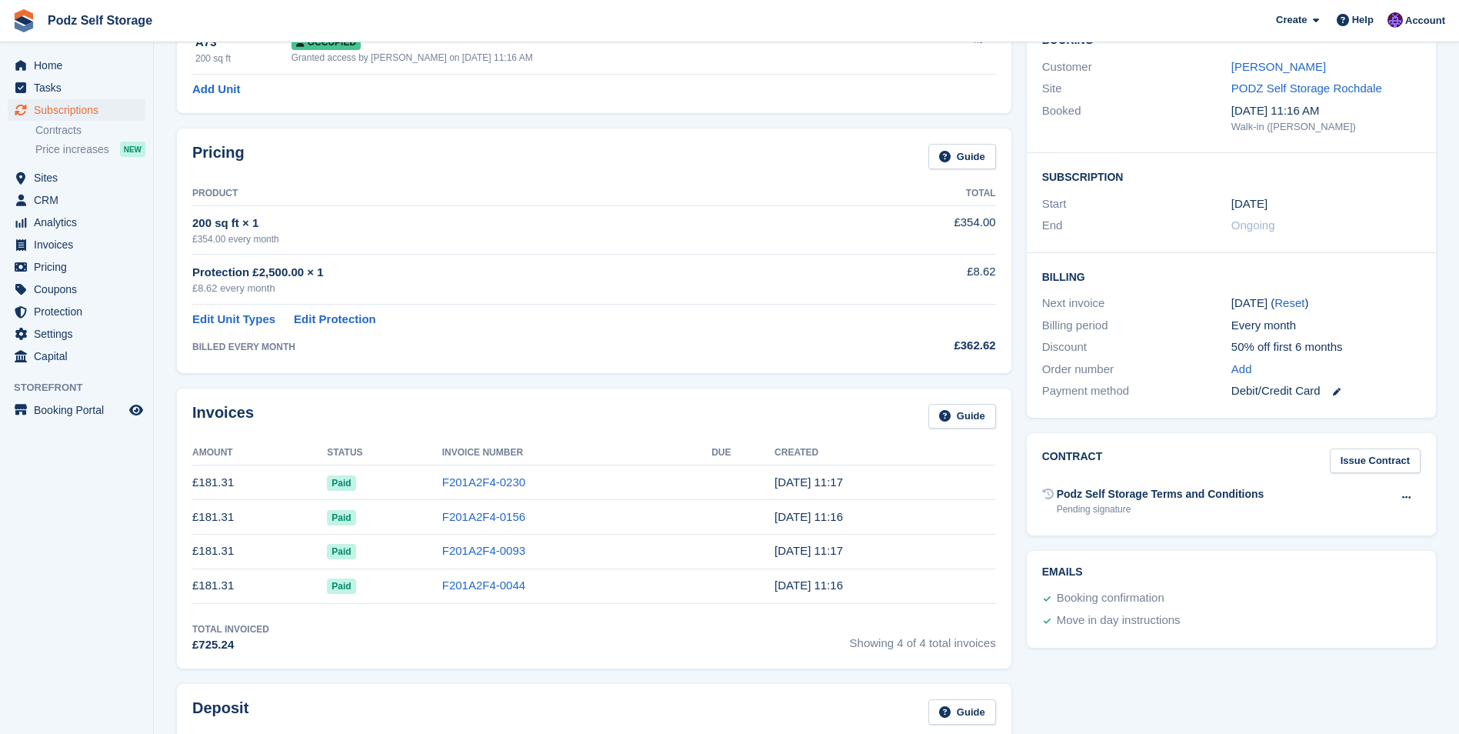
drag, startPoint x: 192, startPoint y: 450, endPoint x: 838, endPoint y: 600, distance: 664.1
click at [838, 600] on div "Invoices Guide Amount Status Invoice Number Due Created £181.31 Paid F201A2F4-0…" at bounding box center [594, 528] width 835 height 280
copy div "Amount Status Invoice Number Due Created £181.31 Paid F201A2F4-0230 [DATE] 11:1…"
click at [648, 608] on div "Invoices Guide Amount Status Invoice Number Due Created £181.31 Paid F201A2F4-0…" at bounding box center [594, 528] width 835 height 280
